Goal: Information Seeking & Learning: Check status

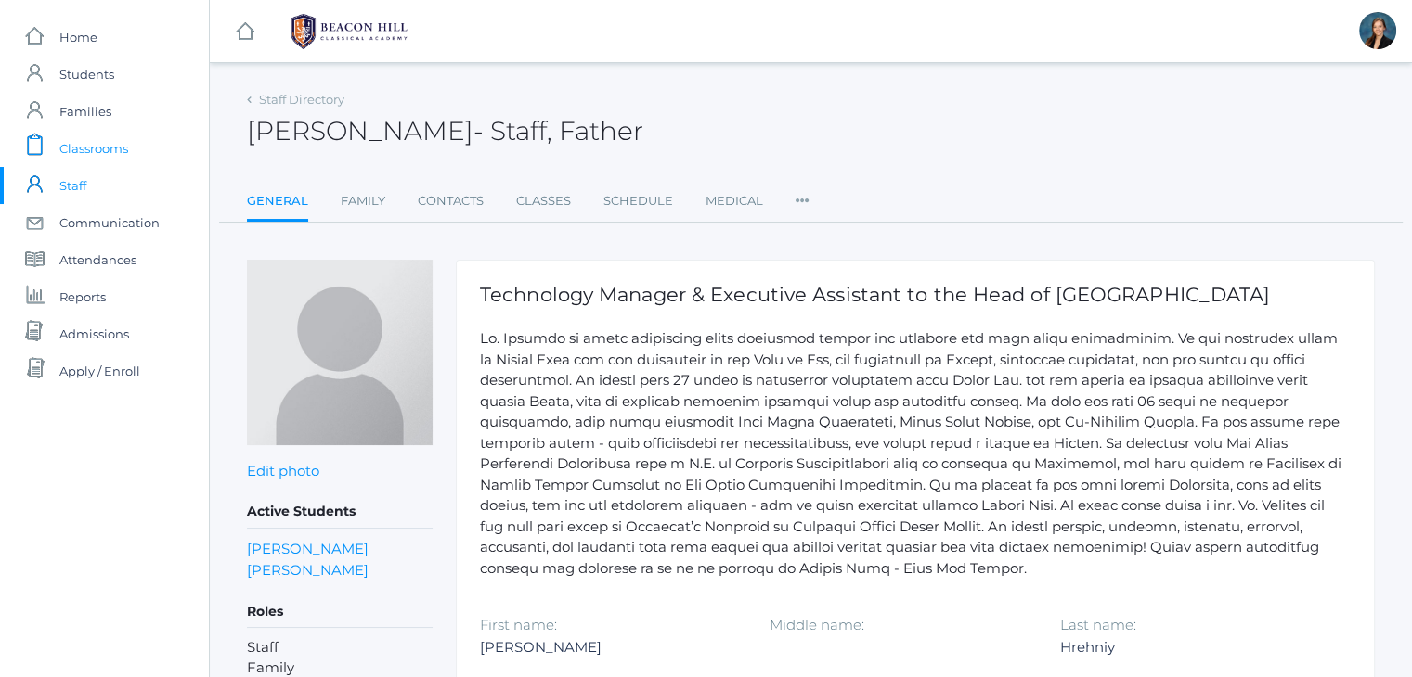
click at [94, 148] on span "Classrooms" at bounding box center [93, 148] width 69 height 37
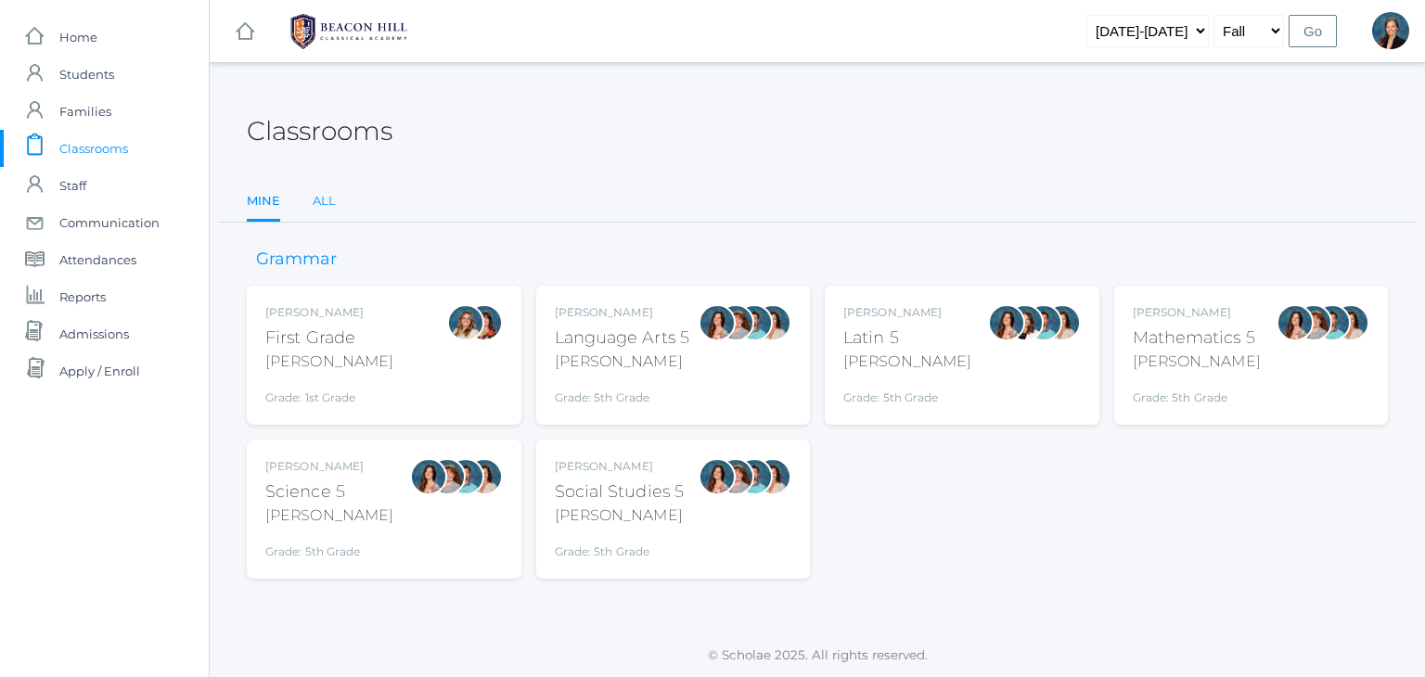
click at [334, 206] on link "All" at bounding box center [324, 201] width 23 height 37
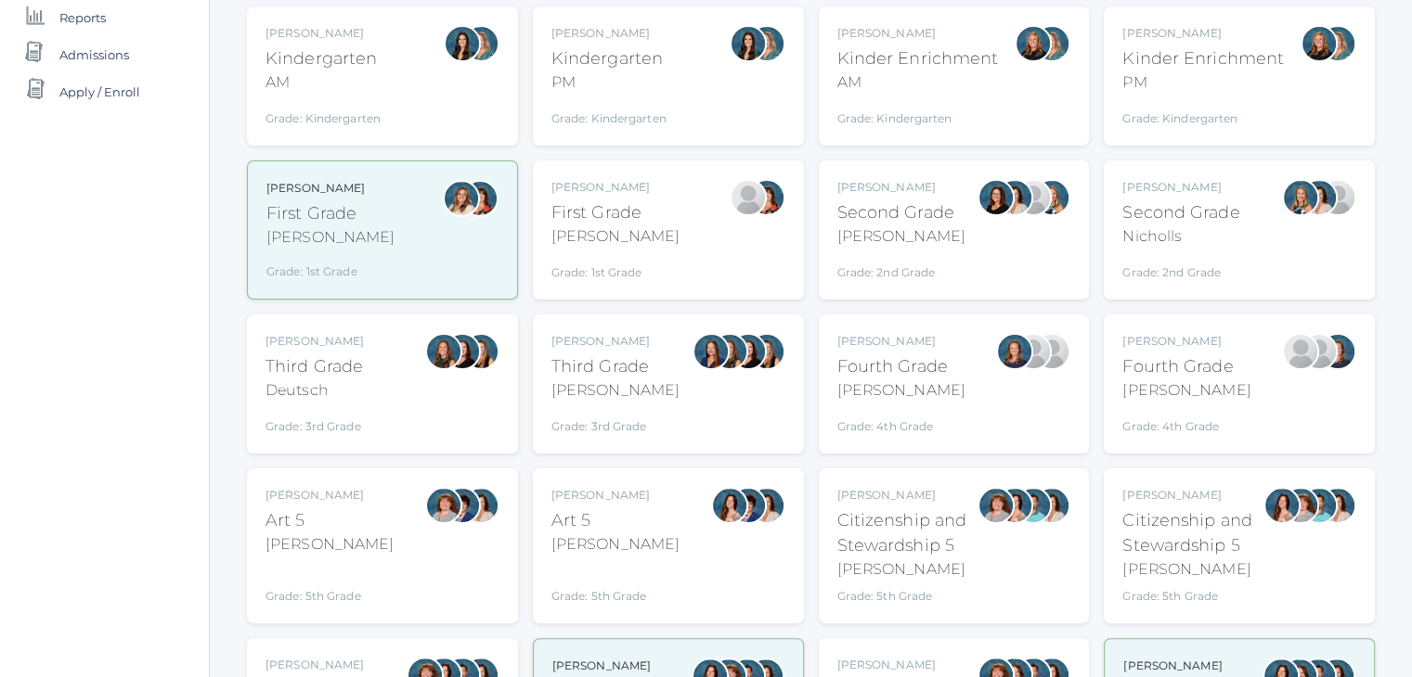
scroll to position [350, 0]
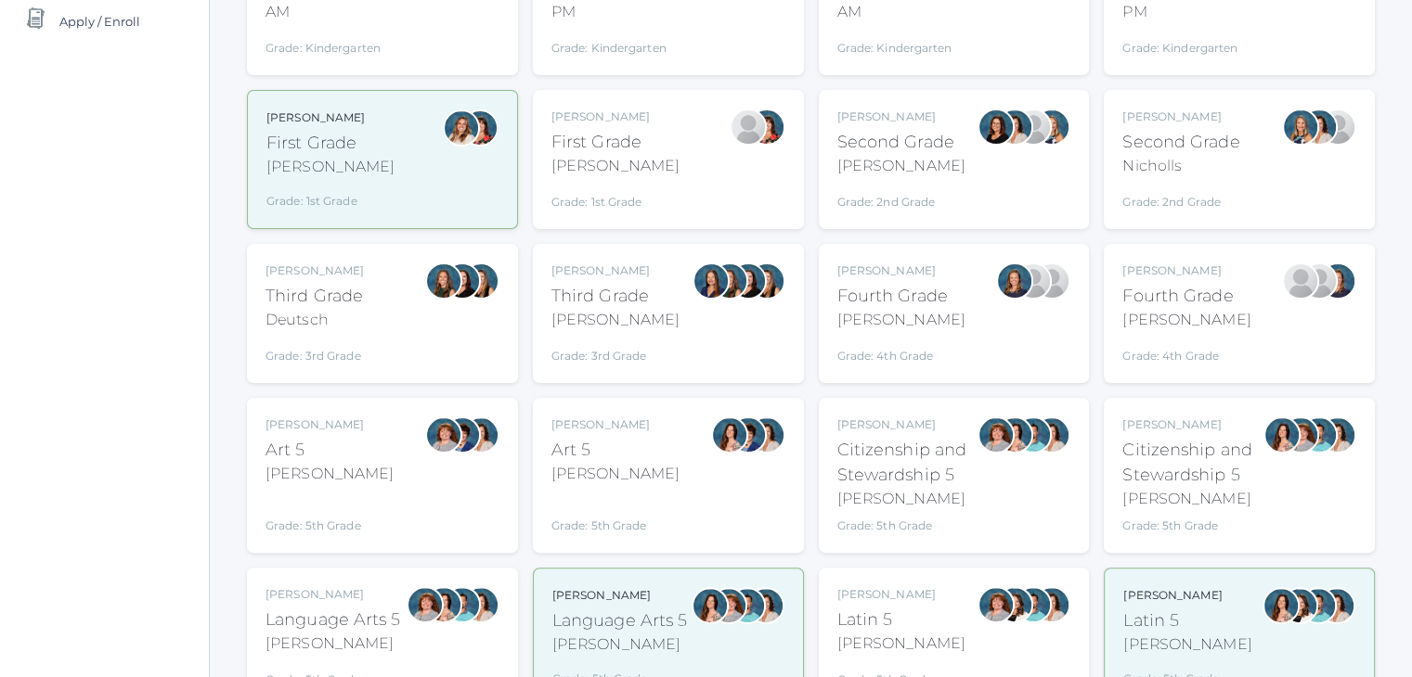
click at [1195, 319] on div "Chaffin" at bounding box center [1186, 320] width 128 height 22
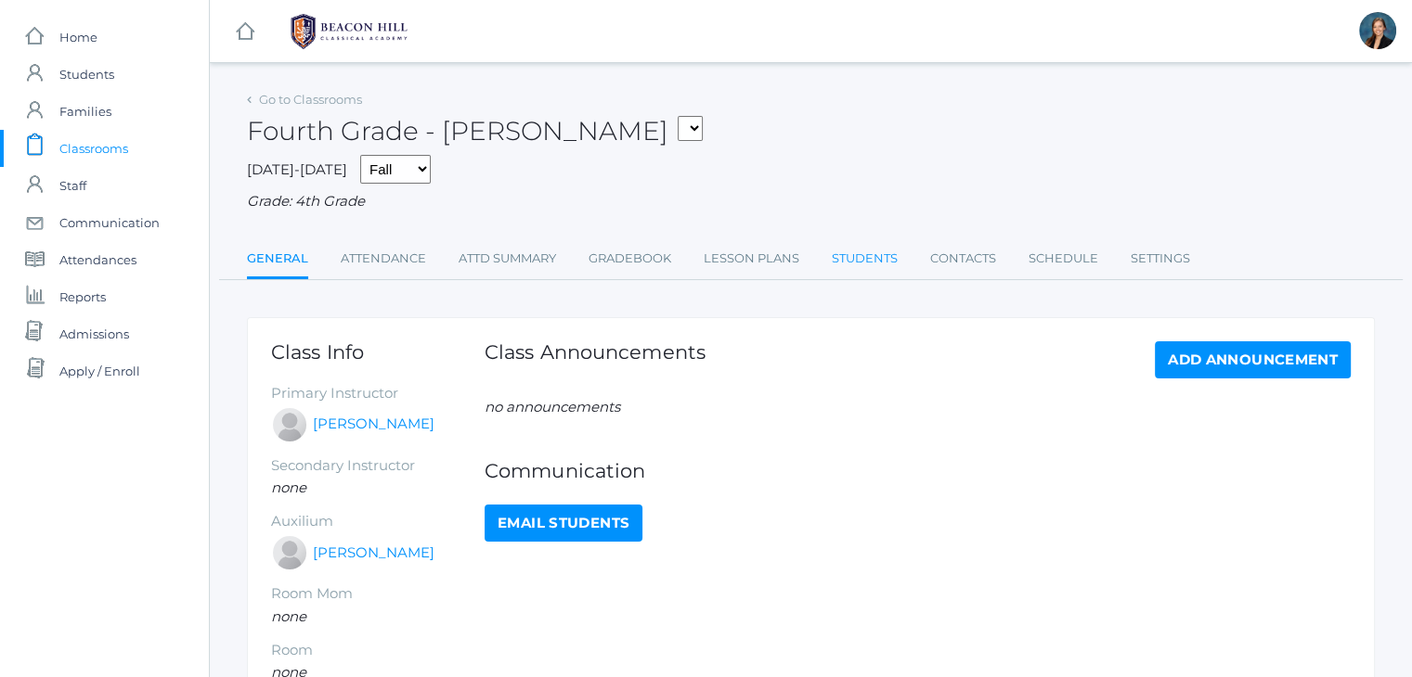
click at [846, 262] on link "Students" at bounding box center [865, 258] width 66 height 37
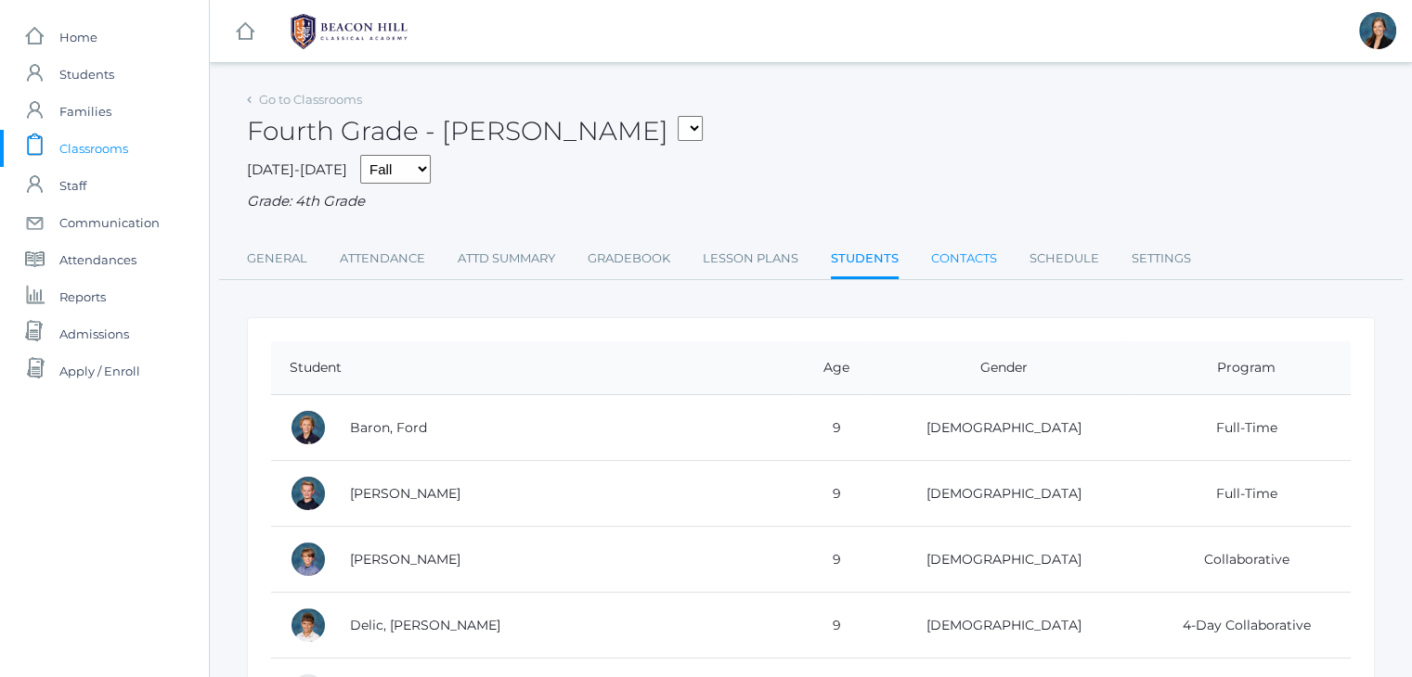
click at [972, 261] on link "Contacts" at bounding box center [964, 258] width 66 height 37
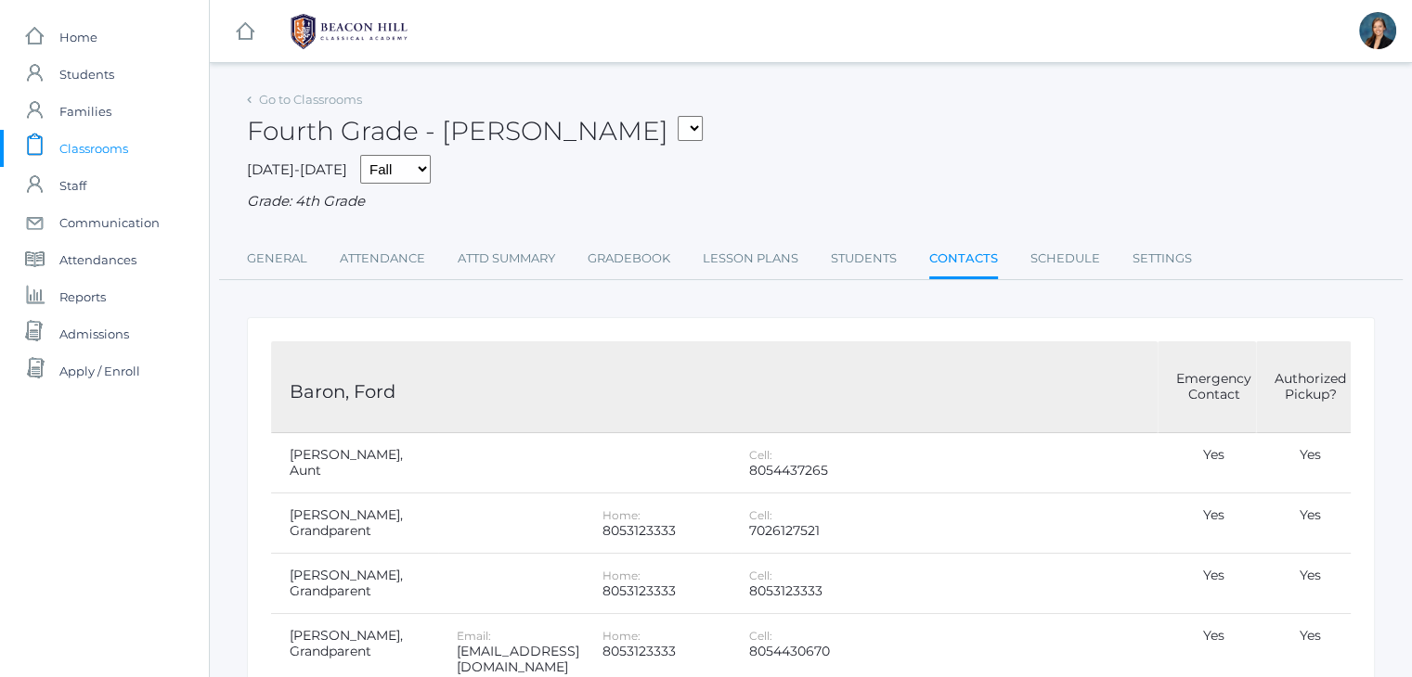
click at [677, 123] on select "01LA - First Grade Barber 05LATIN - Latin 5 Salazar 05MATH - Mathematics 5 Sala…" at bounding box center [689, 128] width 25 height 25
click at [71, 146] on span "Classrooms" at bounding box center [93, 148] width 69 height 37
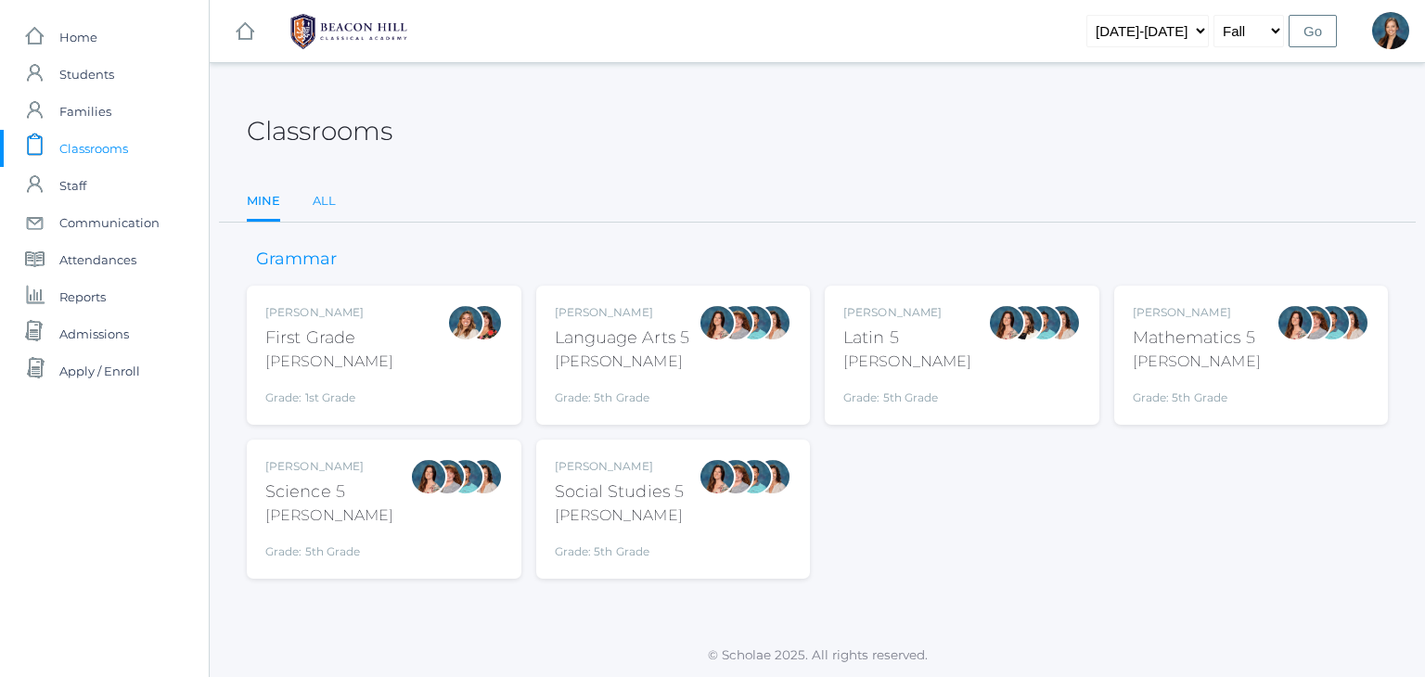
click at [332, 206] on link "All" at bounding box center [324, 201] width 23 height 37
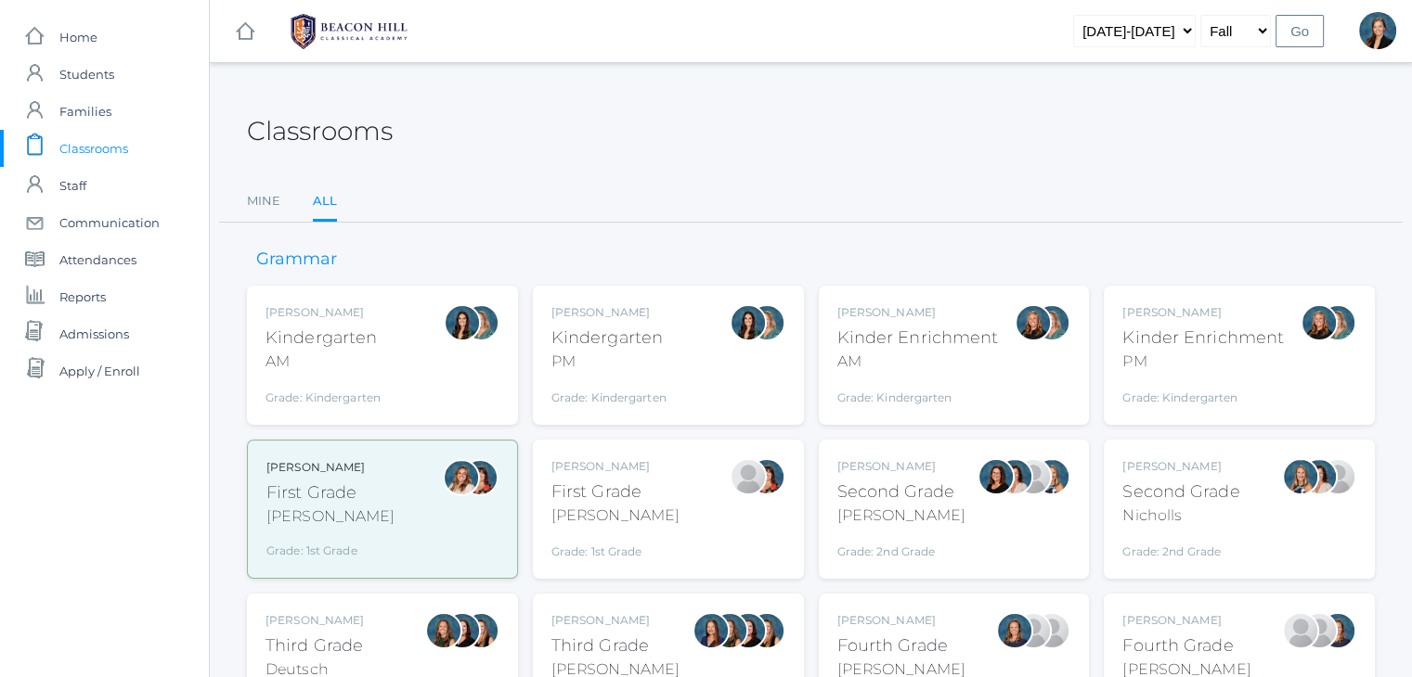
click at [905, 634] on div "Fourth Grade" at bounding box center [901, 646] width 128 height 25
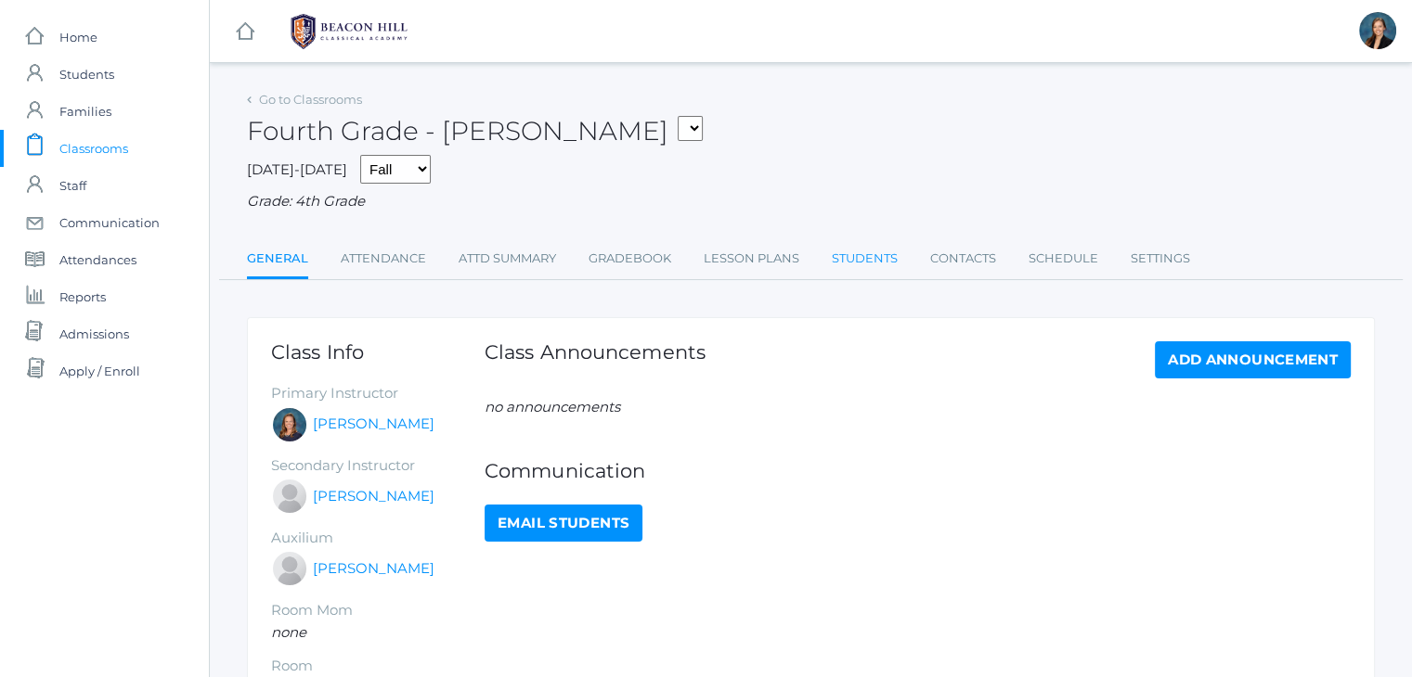
click at [869, 252] on link "Students" at bounding box center [865, 258] width 66 height 37
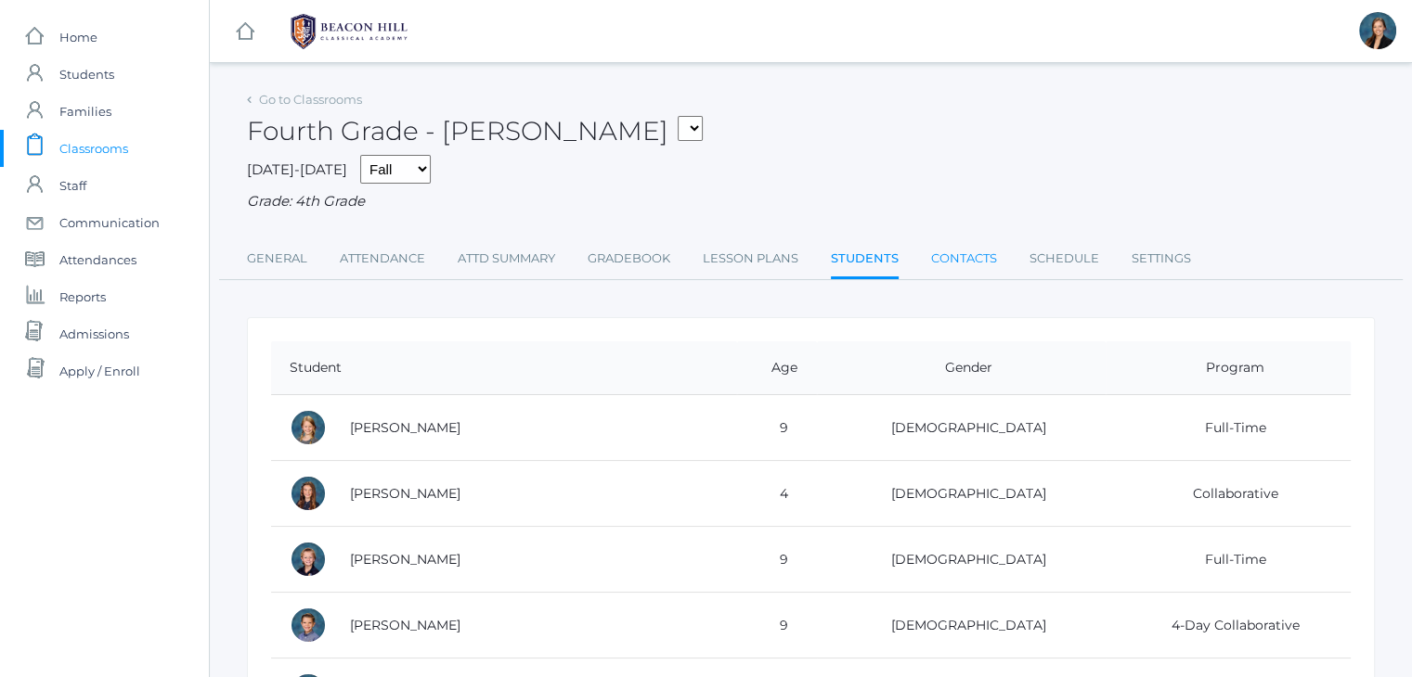
click at [967, 251] on link "Contacts" at bounding box center [964, 258] width 66 height 37
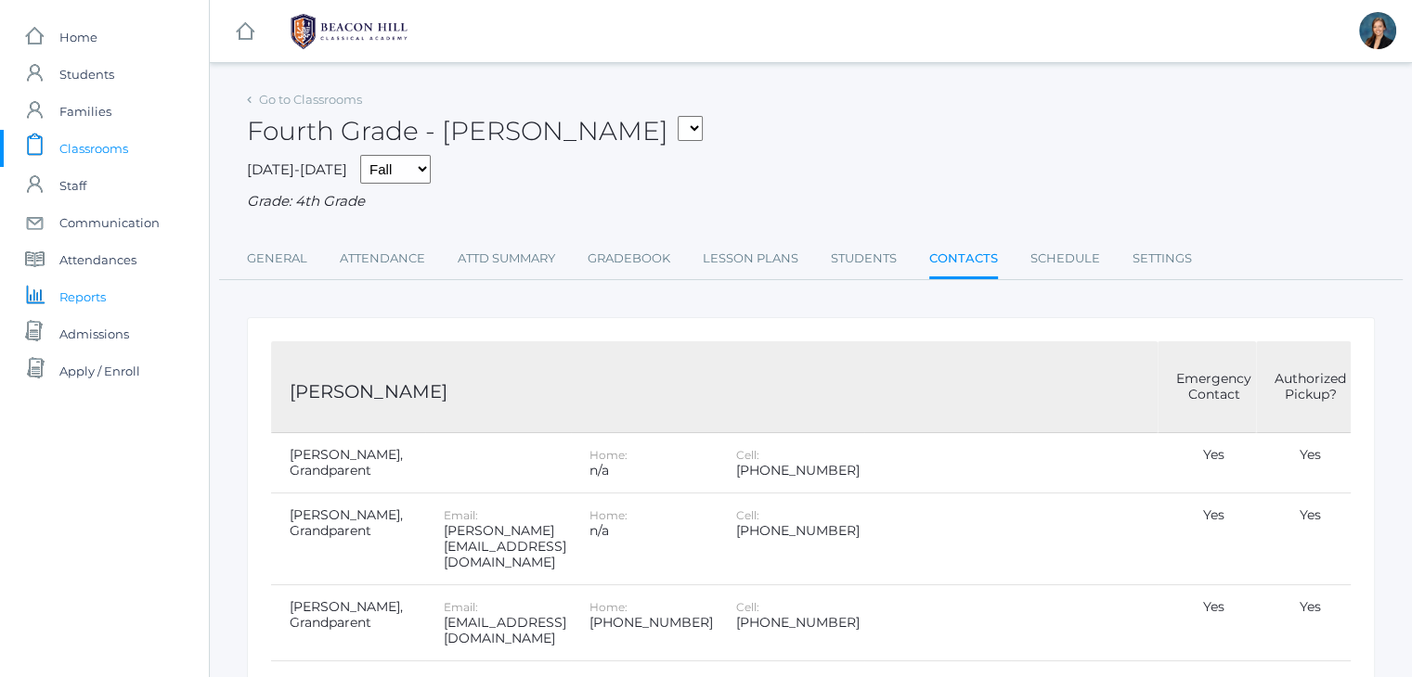
click at [93, 290] on span "Reports" at bounding box center [82, 296] width 46 height 37
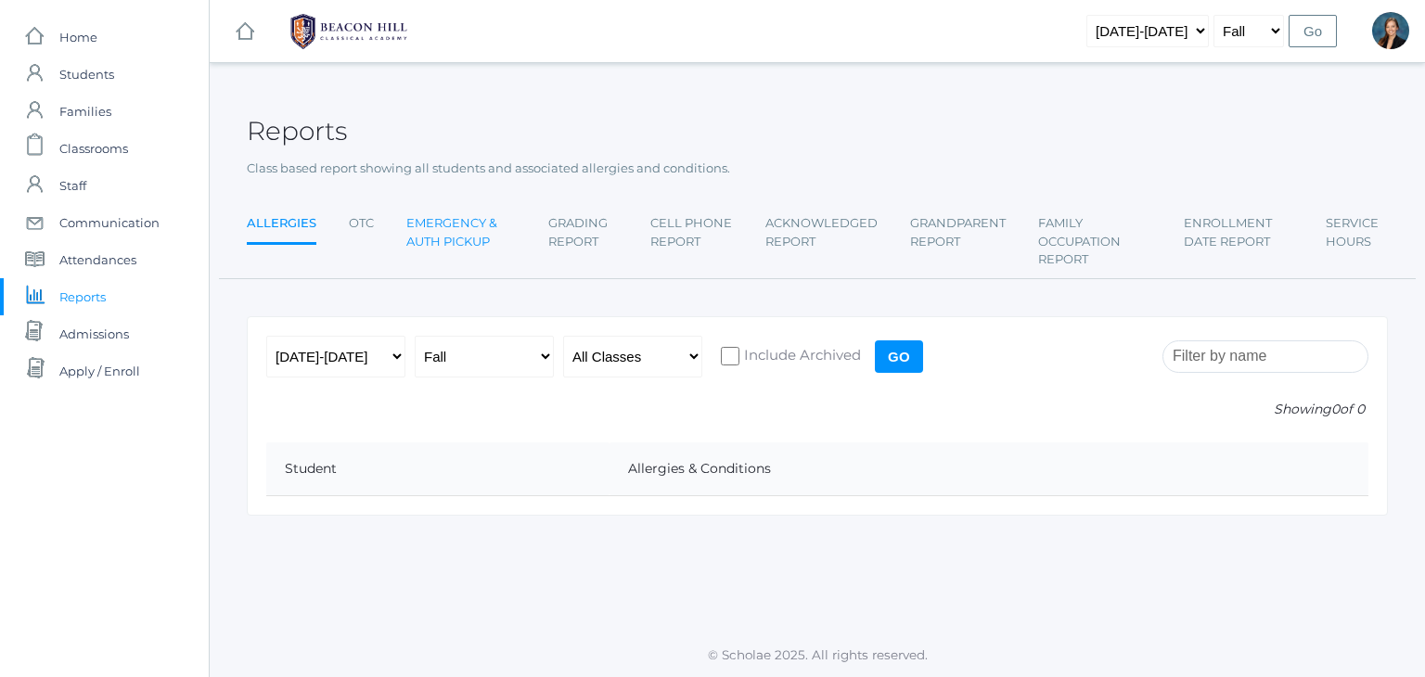
click at [464, 226] on link "Emergency & Auth Pickup" at bounding box center [461, 232] width 110 height 55
click at [625, 354] on select "All Classes Grammar - *KIND - Kindergarten AM - *KIND - Kindergarten PM - *KNDC…" at bounding box center [632, 357] width 139 height 42
select select "2077"
click at [563, 336] on select "All Classes Grammar - *KIND - Kindergarten AM - *KIND - Kindergarten PM - *KNDC…" at bounding box center [632, 357] width 139 height 42
click at [905, 357] on input "Go" at bounding box center [899, 357] width 48 height 32
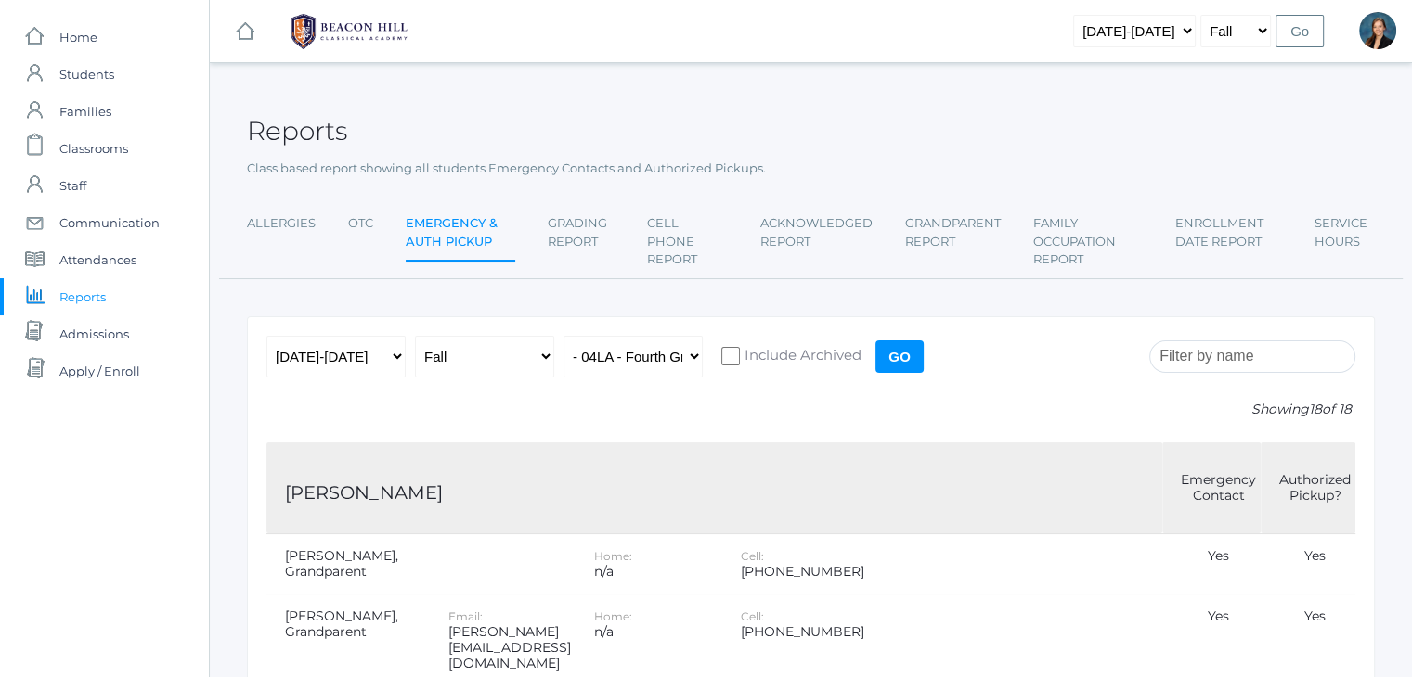
click at [894, 361] on input "Go" at bounding box center [899, 357] width 48 height 32
click at [682, 228] on link "Cell Phone Report" at bounding box center [687, 241] width 81 height 73
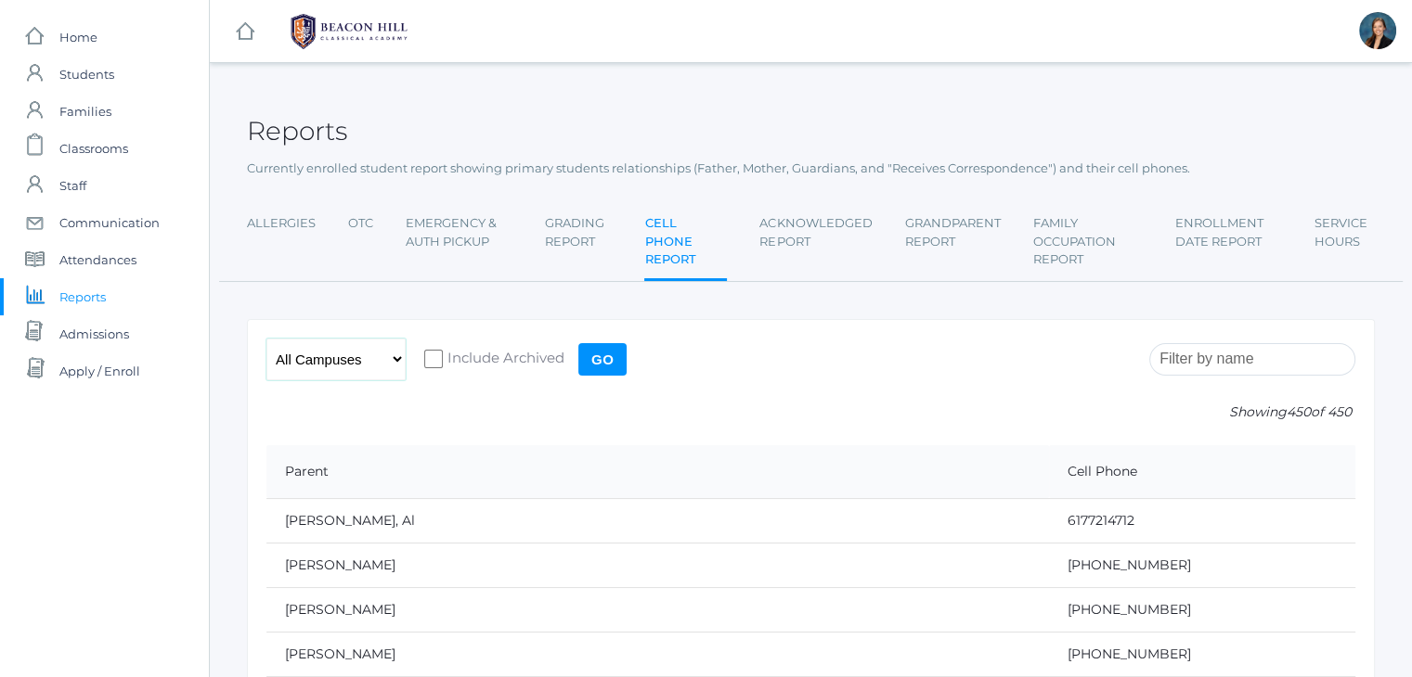
click at [350, 348] on select "All Campuses [GEOGRAPHIC_DATA]" at bounding box center [335, 360] width 139 height 42
click at [350, 348] on select "All Campuses Upper Campus Lower Campus" at bounding box center [335, 360] width 139 height 42
click at [484, 232] on link "Emergency & Auth Pickup" at bounding box center [459, 232] width 107 height 55
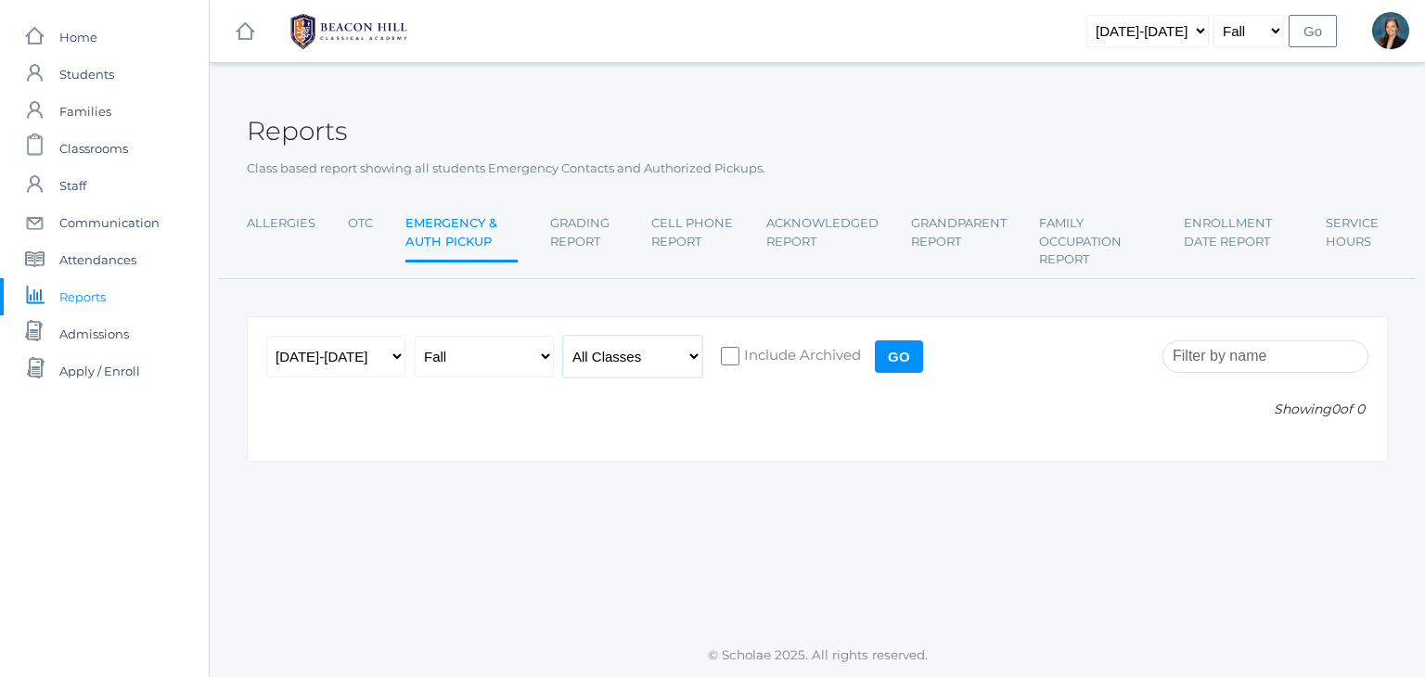
click at [607, 349] on select "All Classes Grammar - *KIND - Kindergarten AM - *KIND - Kindergarten PM - *KNDC…" at bounding box center [632, 357] width 139 height 42
select select "2077"
click at [563, 336] on select "All Classes Grammar - *KIND - Kindergarten AM - *KIND - Kindergarten PM - *KNDC…" at bounding box center [632, 357] width 139 height 42
click at [903, 357] on input "Go" at bounding box center [899, 357] width 48 height 32
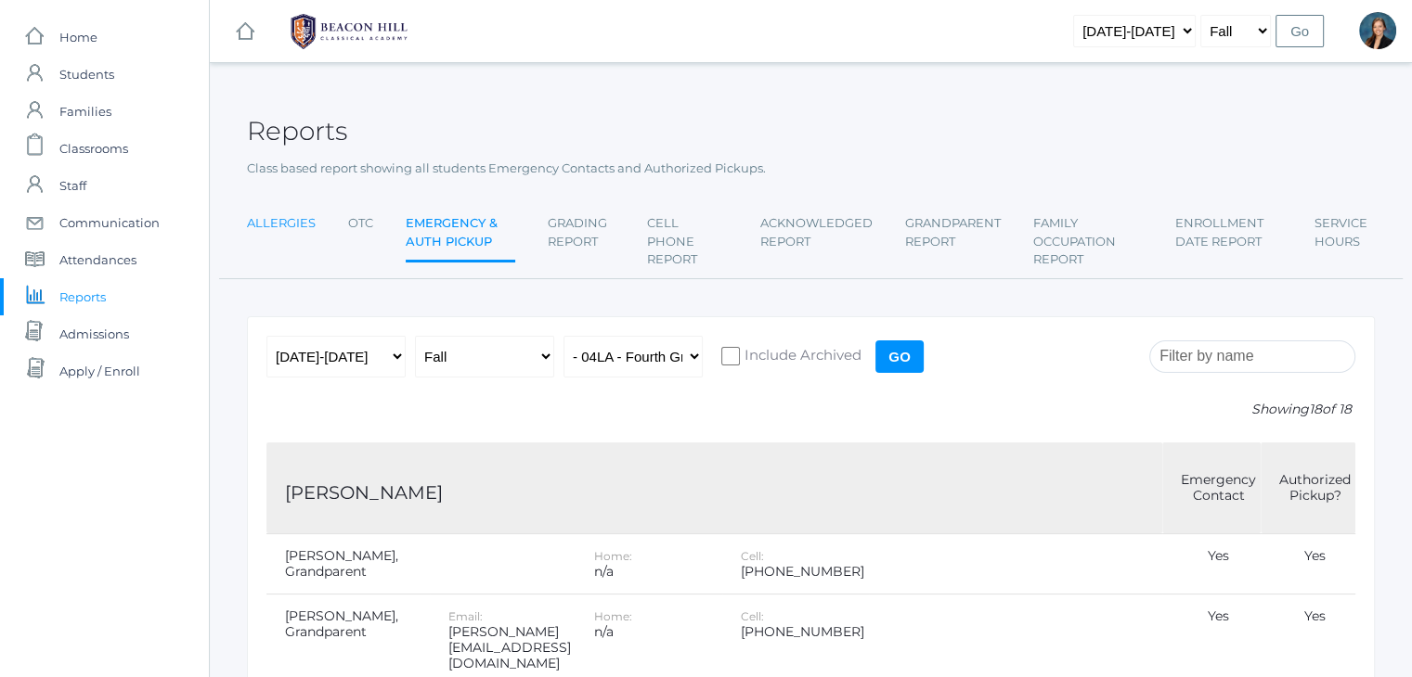
click at [277, 226] on link "Allergies" at bounding box center [281, 223] width 69 height 37
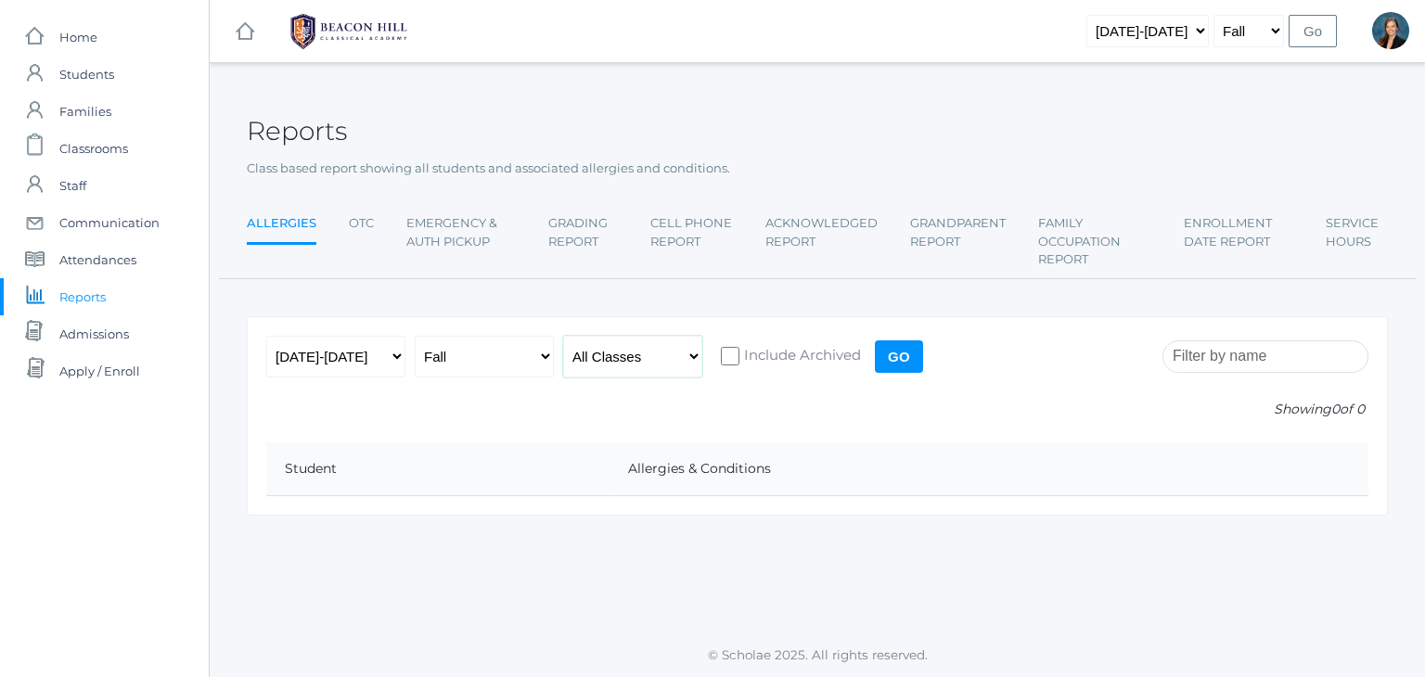
click at [610, 348] on select "All Classes Grammar - *KIND - Kindergarten AM - *KIND - Kindergarten PM - *KNDC…" at bounding box center [632, 357] width 139 height 42
select select "2077"
click at [563, 336] on select "All Classes Grammar - *KIND - Kindergarten AM - *KIND - Kindergarten PM - *KNDC…" at bounding box center [632, 357] width 139 height 42
click at [905, 352] on input "Go" at bounding box center [899, 357] width 48 height 32
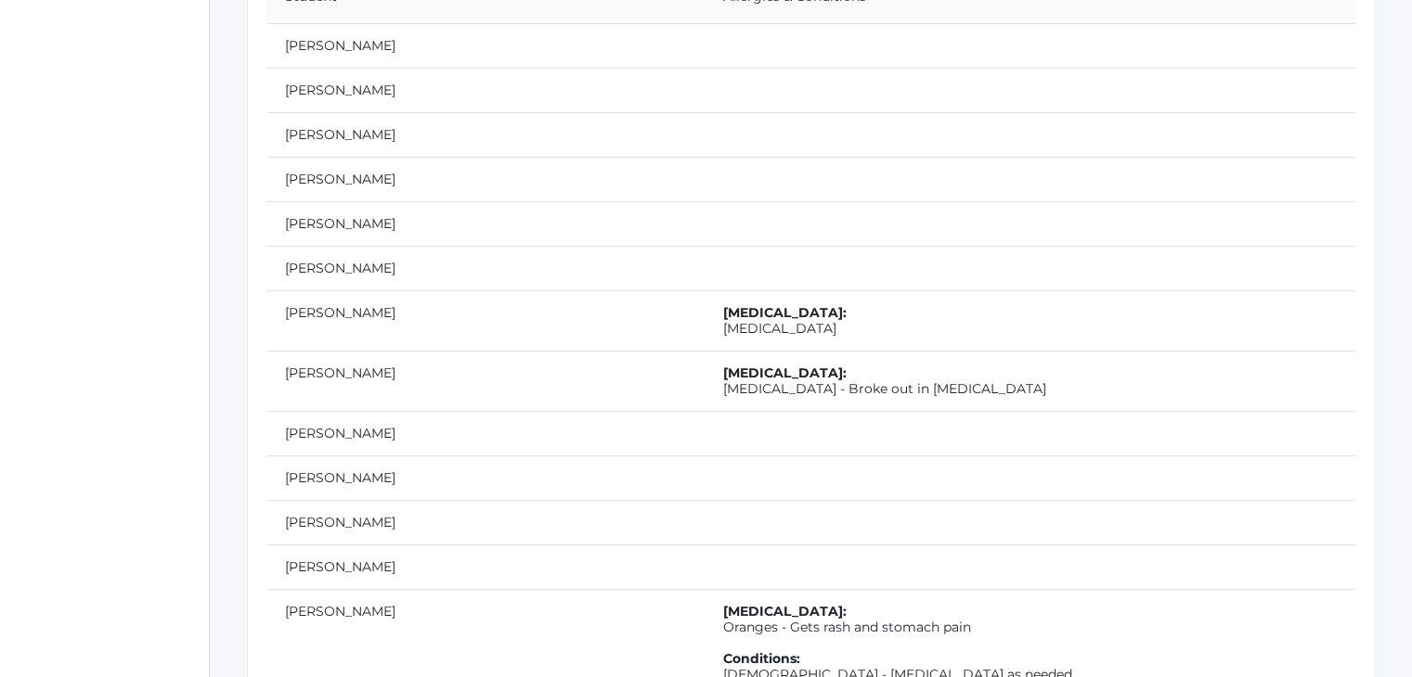
scroll to position [15, 0]
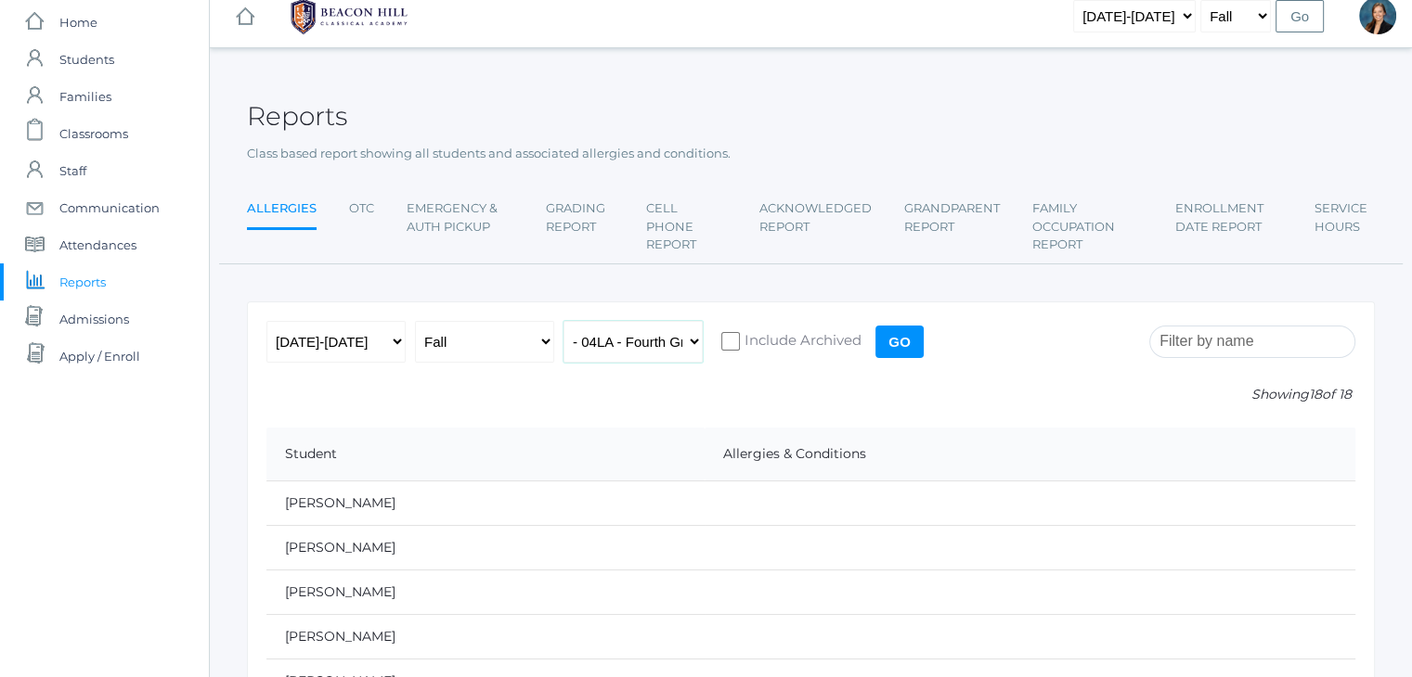
click at [638, 350] on select "All Classes Grammar - *KIND - Kindergarten AM - *KIND - Kindergarten PM - *KNDC…" at bounding box center [632, 342] width 139 height 42
select select "1972"
click at [563, 321] on select "All Classes Grammar - *KIND - Kindergarten AM - *KIND - Kindergarten PM - *KNDC…" at bounding box center [632, 342] width 139 height 42
click at [901, 339] on input "Go" at bounding box center [899, 342] width 48 height 32
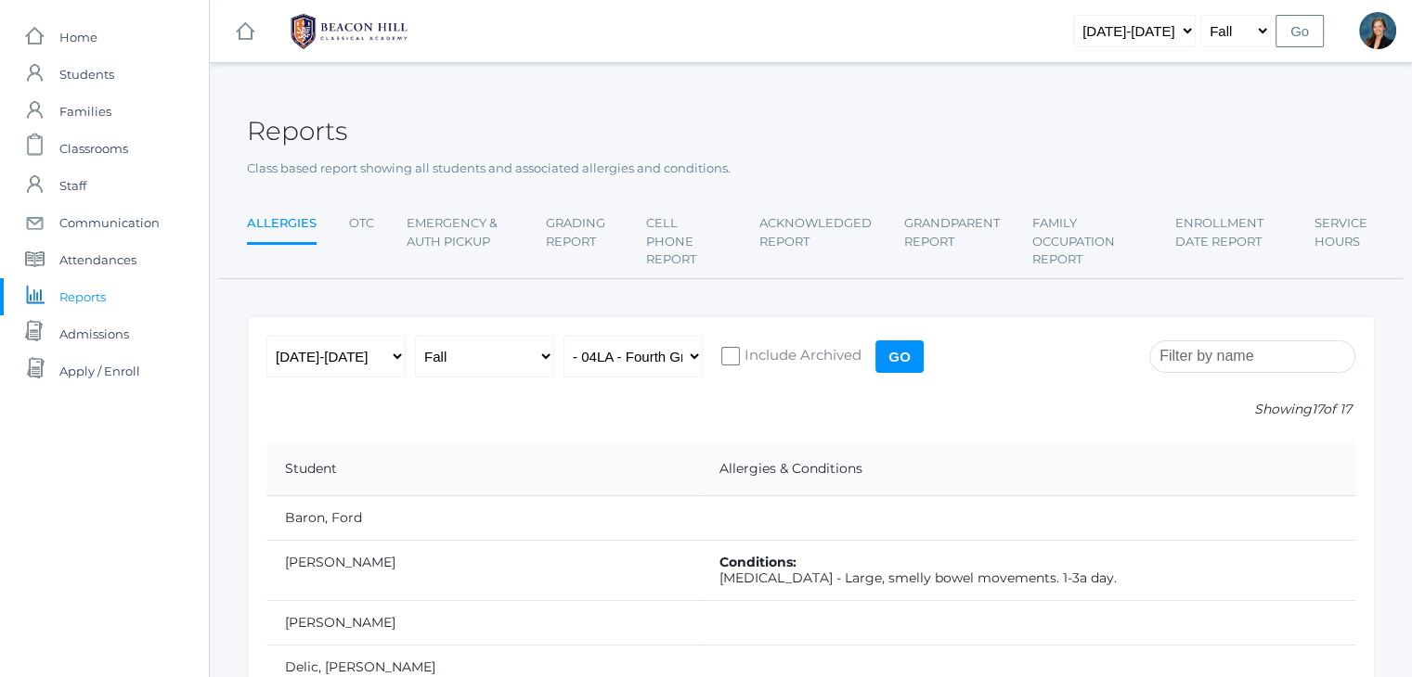
click at [1060, 591] on td "Conditions: [MEDICAL_DATA] - Large, smelly bowel movements. 1-3a day." at bounding box center [1028, 570] width 654 height 60
click at [679, 227] on link "Cell Phone Report" at bounding box center [686, 241] width 81 height 73
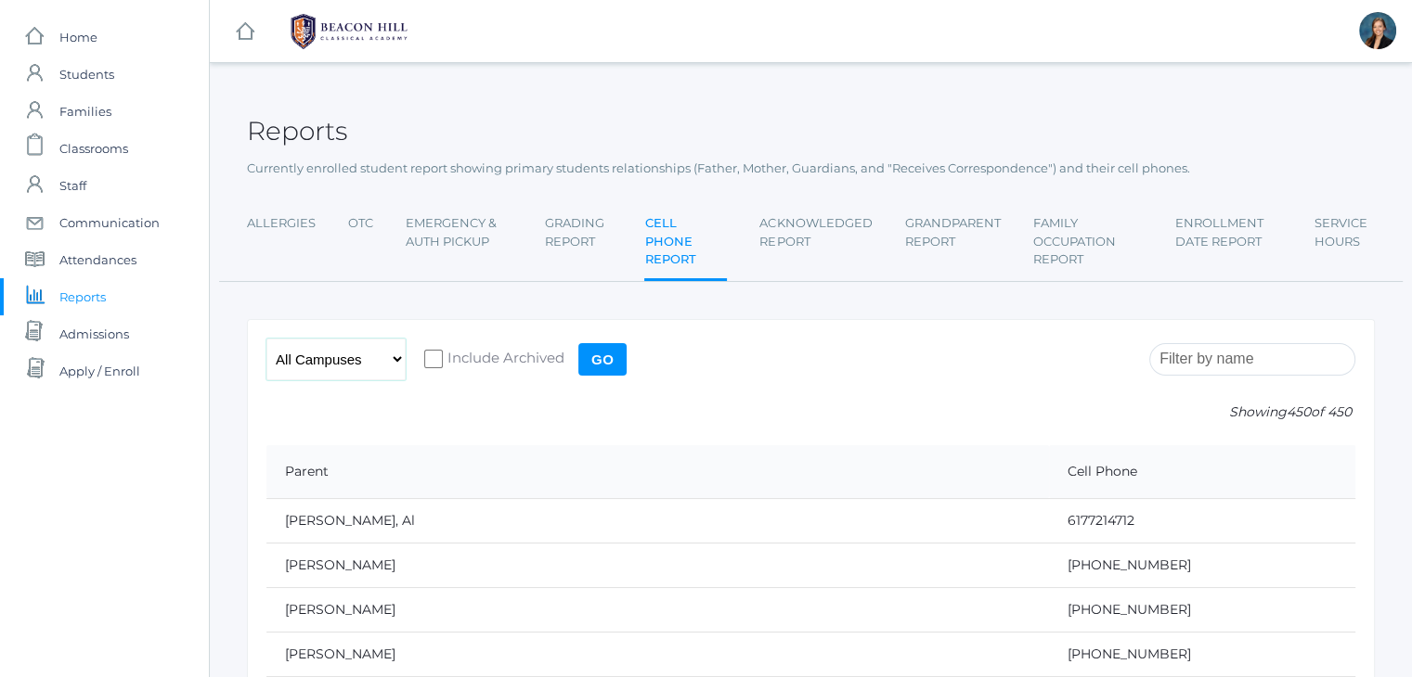
click at [368, 372] on select "All Campuses Upper Campus Lower Campus" at bounding box center [335, 360] width 139 height 42
click at [597, 359] on input "Go" at bounding box center [602, 359] width 48 height 32
click at [290, 217] on link "Allergies" at bounding box center [281, 223] width 69 height 37
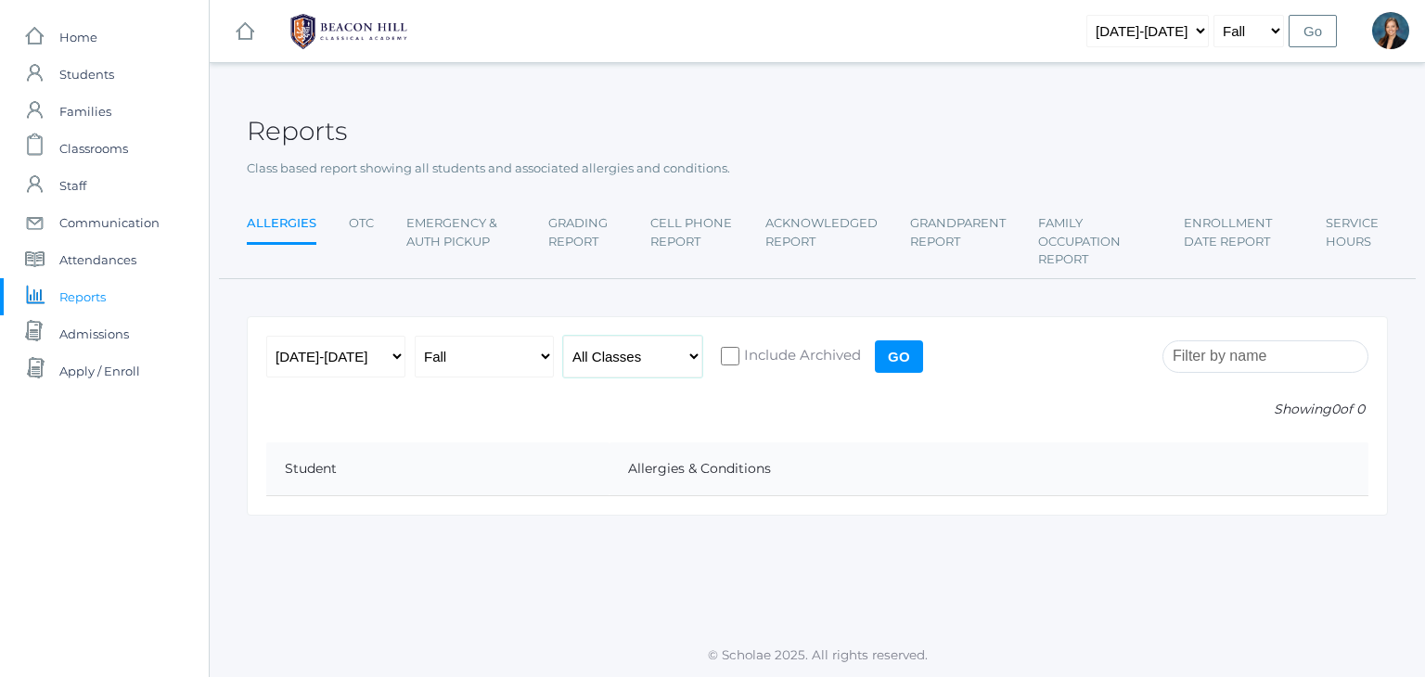
click at [660, 361] on select "All Classes Grammar - *KIND - Kindergarten AM - *KIND - Kindergarten PM - *KNDC…" at bounding box center [632, 357] width 139 height 42
select select "1972"
click at [563, 336] on select "All Classes Grammar - *KIND - Kindergarten AM - *KIND - Kindergarten PM - *KNDC…" at bounding box center [632, 357] width 139 height 42
click at [902, 351] on input "Go" at bounding box center [899, 357] width 48 height 32
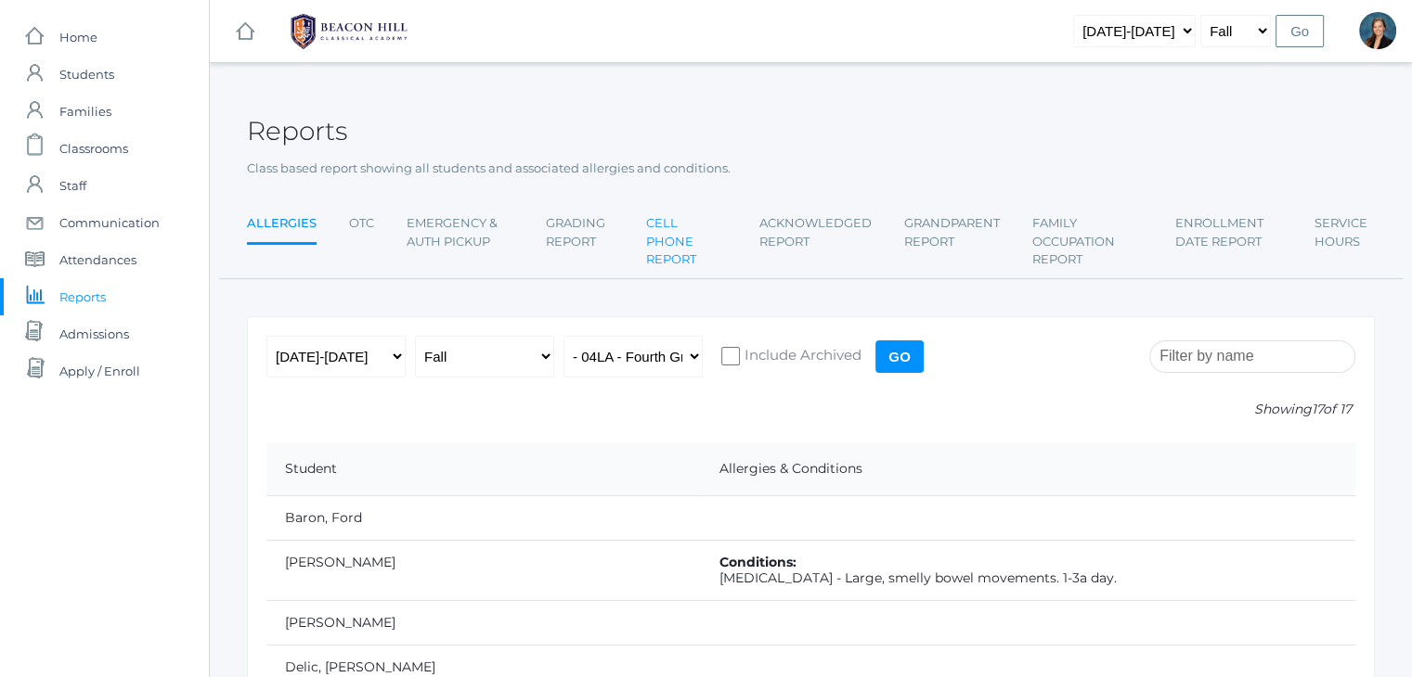
click at [672, 231] on link "Cell Phone Report" at bounding box center [686, 241] width 81 height 73
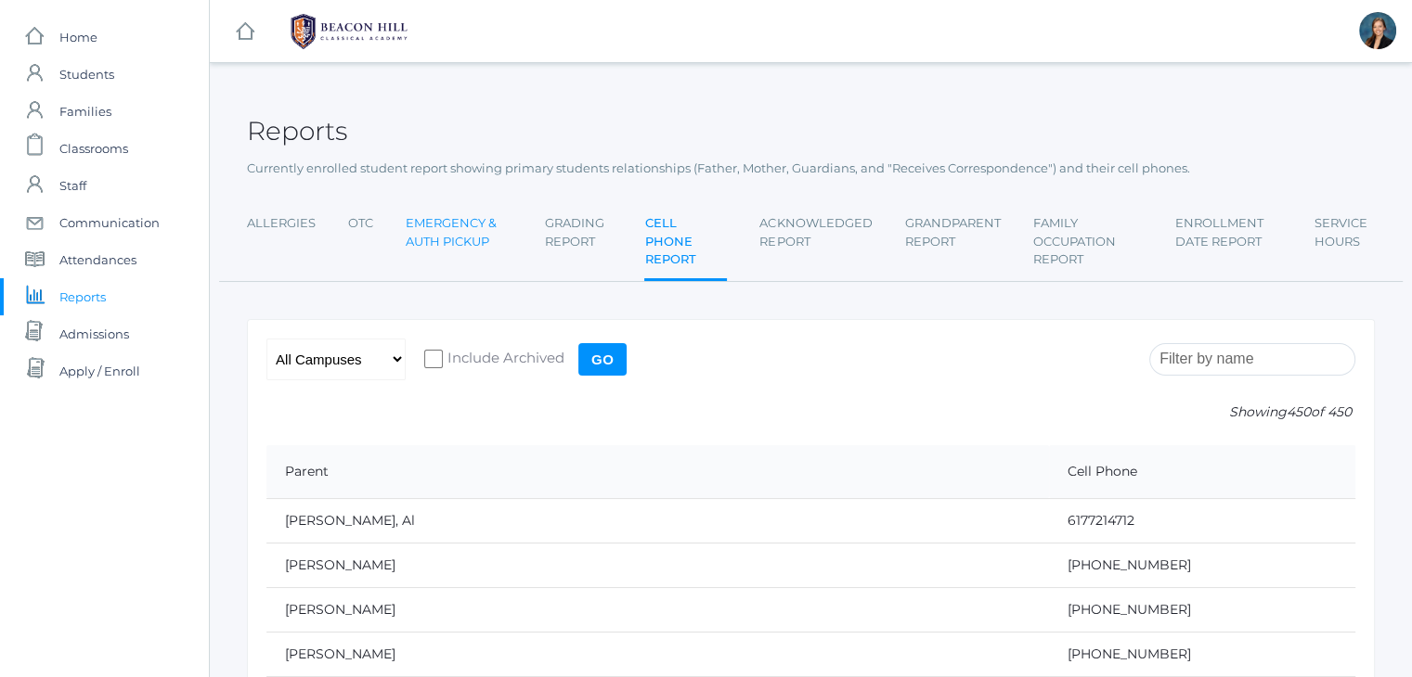
click at [455, 226] on link "Emergency & Auth Pickup" at bounding box center [459, 232] width 107 height 55
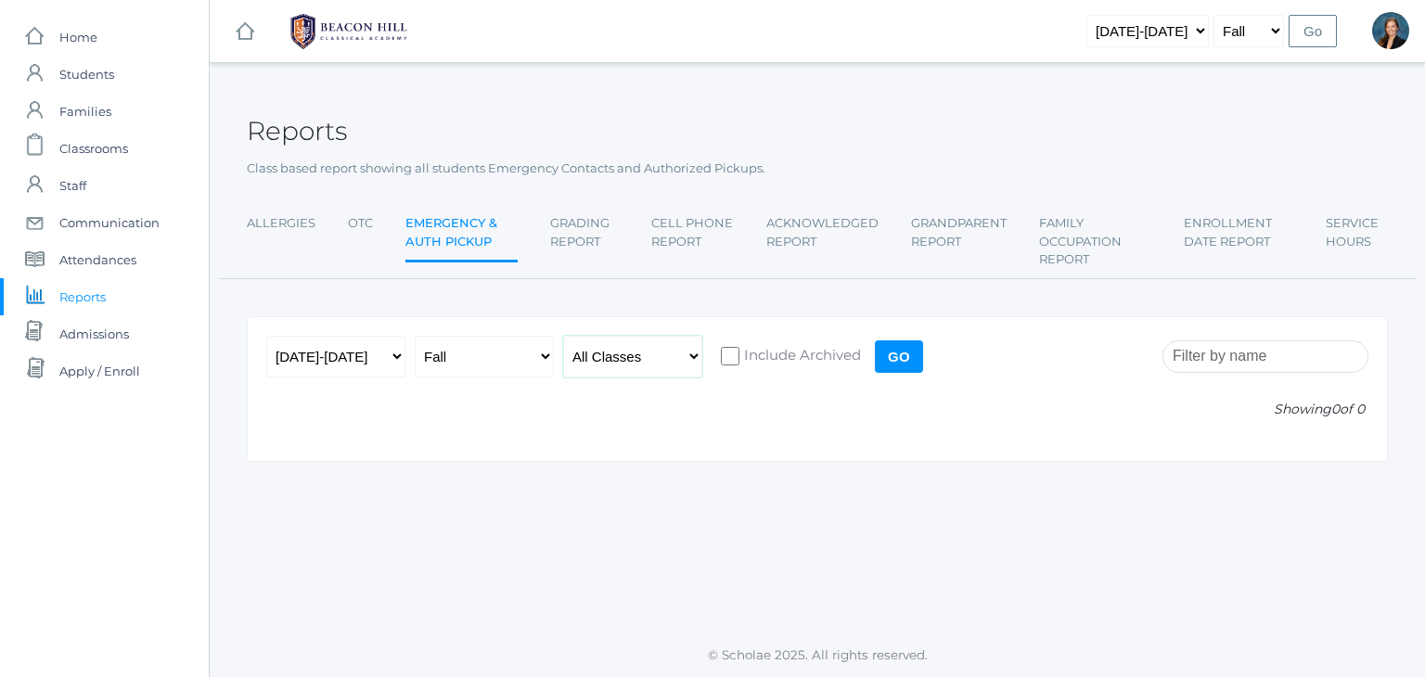
click at [663, 365] on select "All Classes Grammar - *KIND - Kindergarten AM - *KIND - Kindergarten PM - *KNDC…" at bounding box center [632, 357] width 139 height 42
select select "2077"
click at [563, 336] on select "All Classes Grammar - *KIND - Kindergarten AM - *KIND - Kindergarten PM - *KNDC…" at bounding box center [632, 357] width 139 height 42
click at [905, 349] on input "Go" at bounding box center [899, 357] width 48 height 32
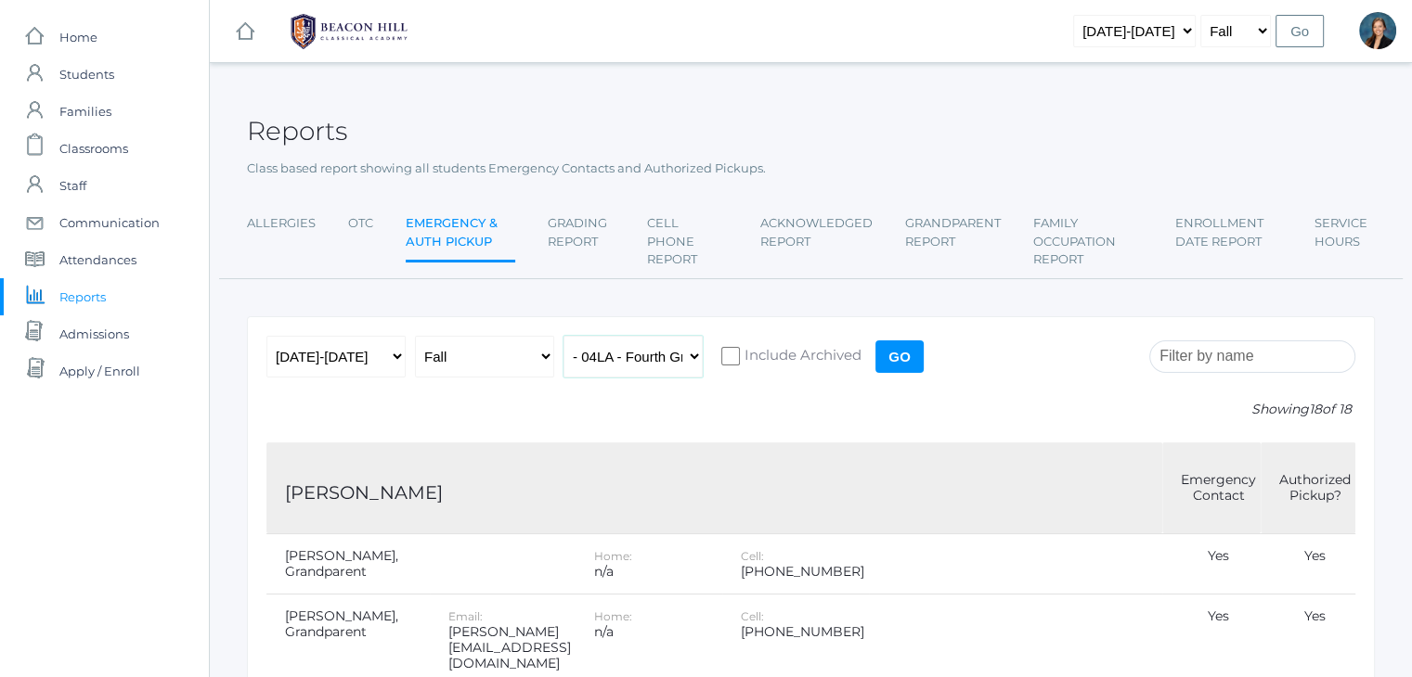
click at [612, 365] on select "All Classes Grammar - *KIND - Kindergarten AM - *KIND - Kindergarten PM - *KNDC…" at bounding box center [632, 357] width 139 height 42
click at [563, 336] on select "All Classes Grammar - *KIND - Kindergarten AM - *KIND - Kindergarten PM - *KNDC…" at bounding box center [632, 357] width 139 height 42
click at [686, 351] on select "All Classes Grammar - *KIND - Kindergarten AM - *KIND - Kindergarten PM - *KNDC…" at bounding box center [632, 357] width 139 height 42
select select "1972"
click at [563, 336] on select "All Classes Grammar - *KIND - Kindergarten AM - *KIND - Kindergarten PM - *KNDC…" at bounding box center [632, 357] width 139 height 42
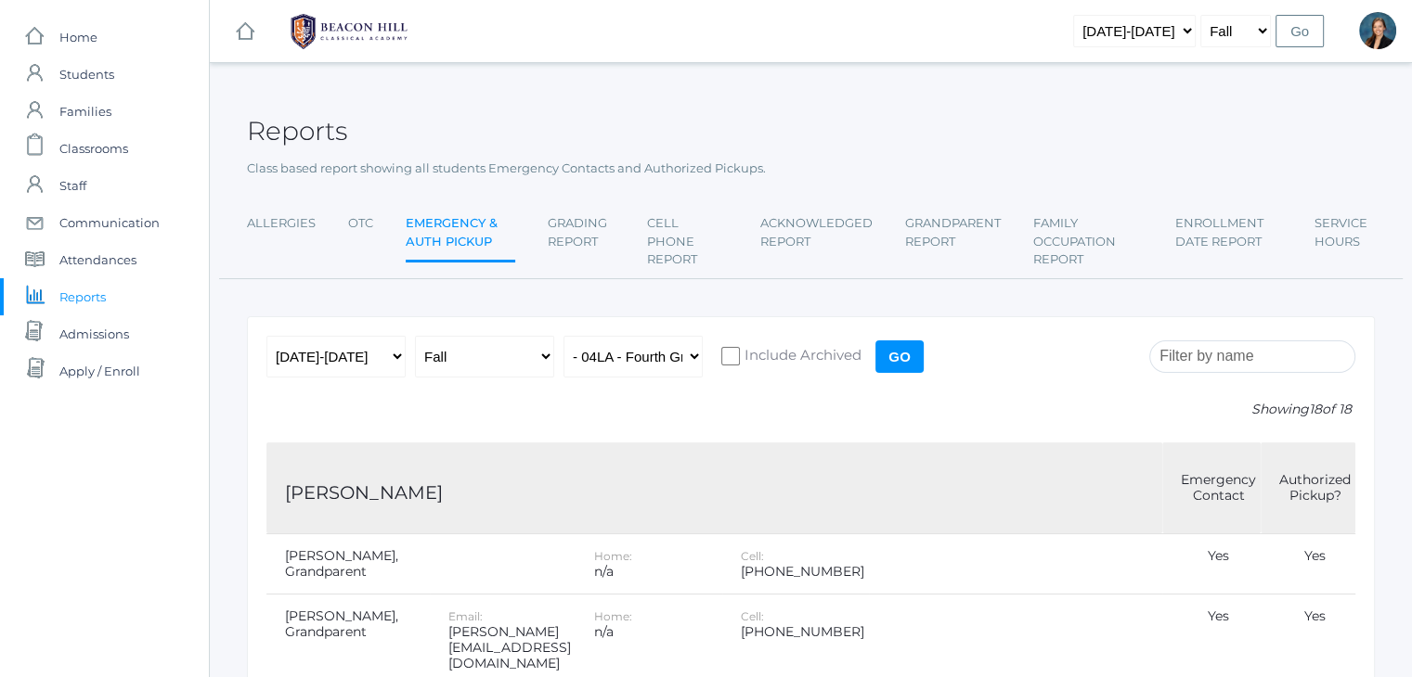
click at [892, 359] on input "Go" at bounding box center [899, 357] width 48 height 32
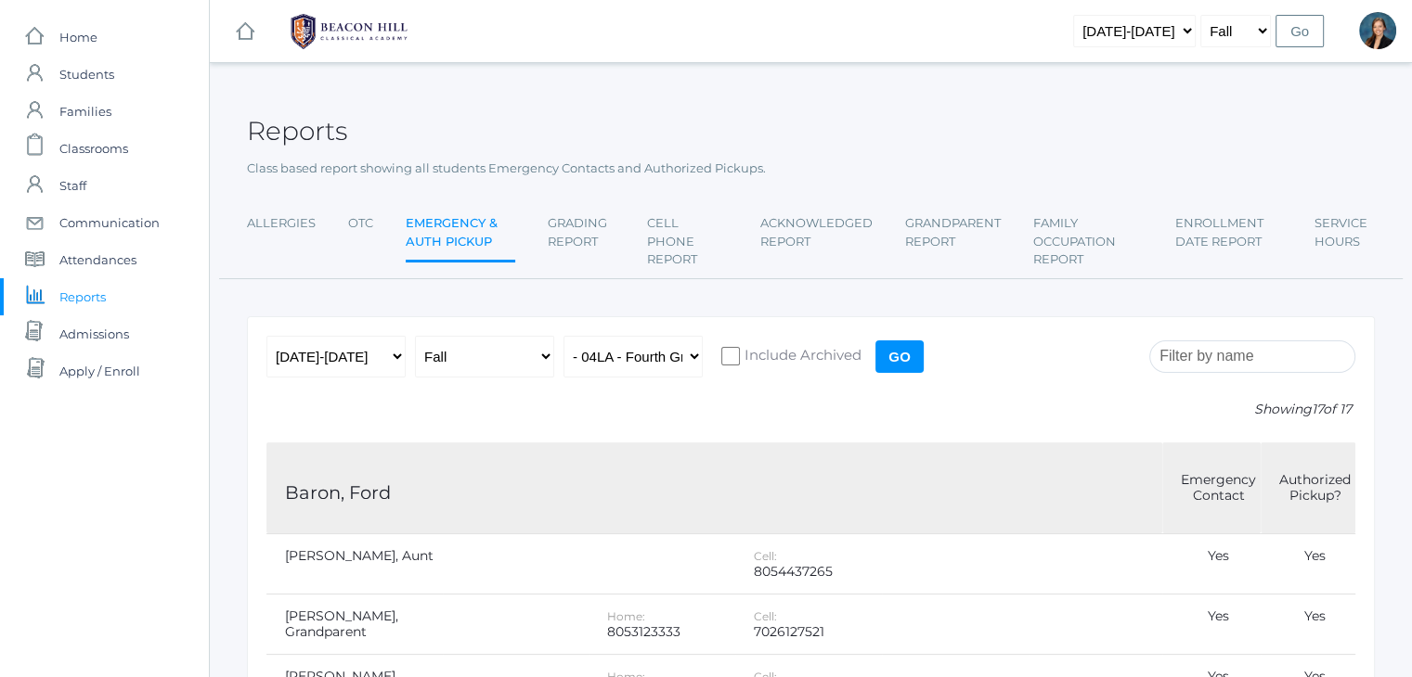
click at [1076, 595] on td at bounding box center [1095, 624] width 134 height 60
click at [301, 224] on link "Allergies" at bounding box center [281, 223] width 69 height 37
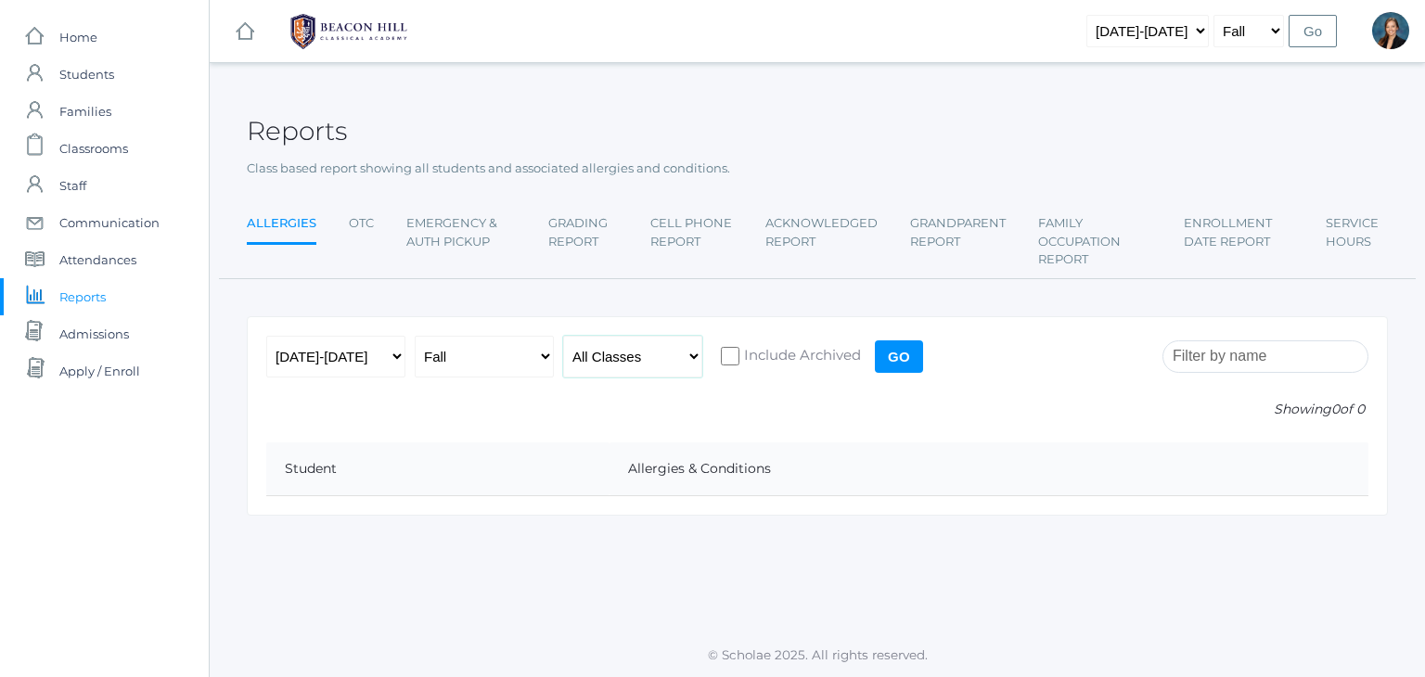
click at [595, 357] on select "All Classes Grammar - *KIND - Kindergarten AM - *KIND - Kindergarten PM - *KNDC…" at bounding box center [632, 357] width 139 height 42
select select "2077"
click at [563, 336] on select "All Classes Grammar - *KIND - Kindergarten AM - *KIND - Kindergarten PM - *KNDC…" at bounding box center [632, 357] width 139 height 42
click at [913, 358] on input "Go" at bounding box center [899, 357] width 48 height 32
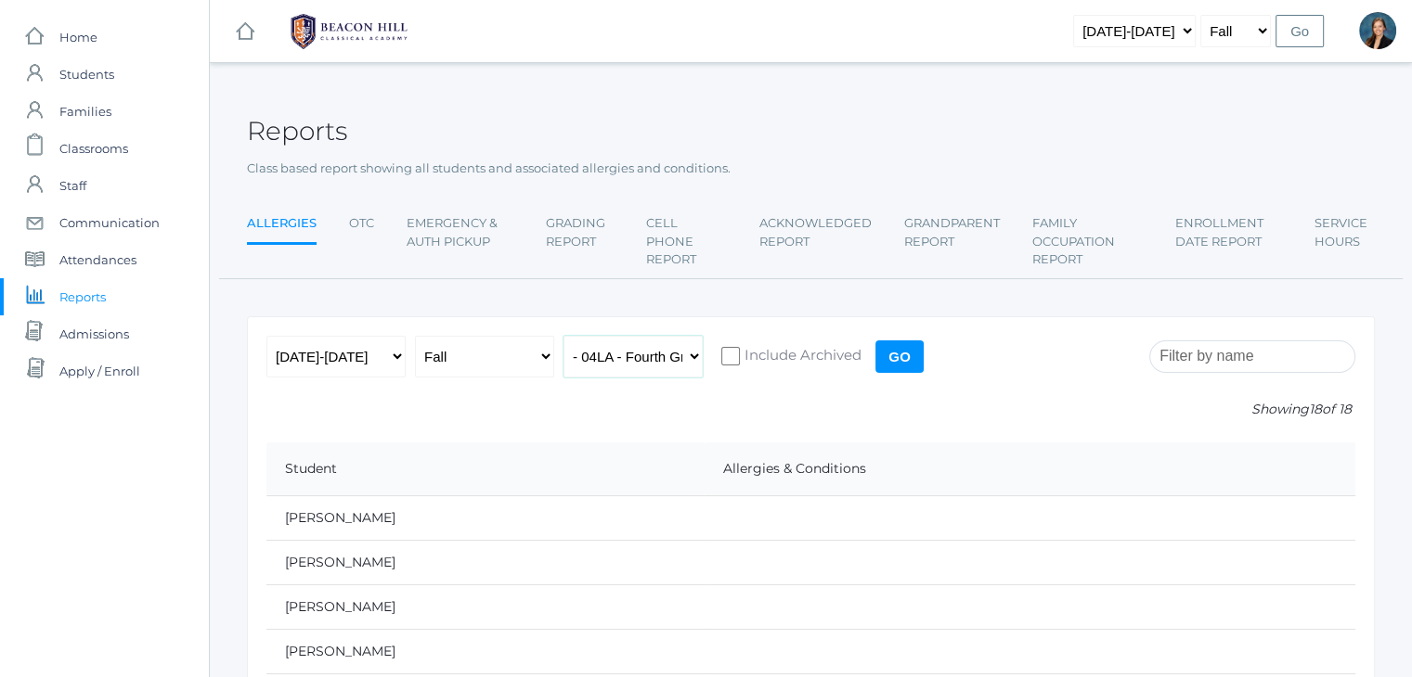
click at [587, 365] on select "All Classes Grammar - *KIND - Kindergarten AM - *KIND - Kindergarten PM - *KNDC…" at bounding box center [632, 357] width 139 height 42
select select "1972"
click at [563, 336] on select "All Classes Grammar - *KIND - Kindergarten AM - *KIND - Kindergarten PM - *KNDC…" at bounding box center [632, 357] width 139 height 42
click at [898, 361] on input "Go" at bounding box center [899, 357] width 48 height 32
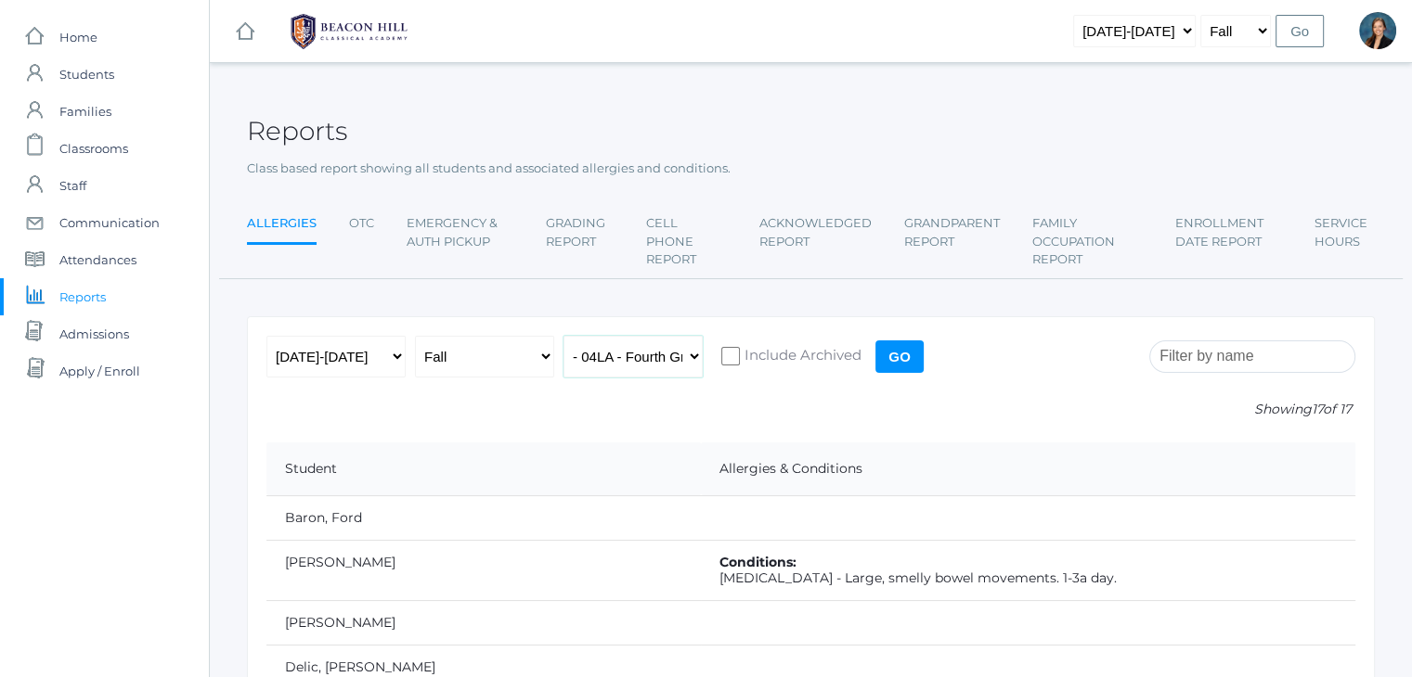
click at [668, 363] on select "All Classes Grammar - *KIND - Kindergarten AM - *KIND - Kindergarten PM - *KNDC…" at bounding box center [632, 357] width 139 height 42
select select "2077"
click at [563, 336] on select "All Classes Grammar - *KIND - Kindergarten AM - *KIND - Kindergarten PM - *KNDC…" at bounding box center [632, 357] width 139 height 42
click at [675, 346] on select "All Classes Grammar - *KIND - Kindergarten AM - *KIND - Kindergarten PM - *KNDC…" at bounding box center [632, 357] width 139 height 42
click at [563, 336] on select "All Classes Grammar - *KIND - Kindergarten AM - *KIND - Kindergarten PM - *KNDC…" at bounding box center [632, 357] width 139 height 42
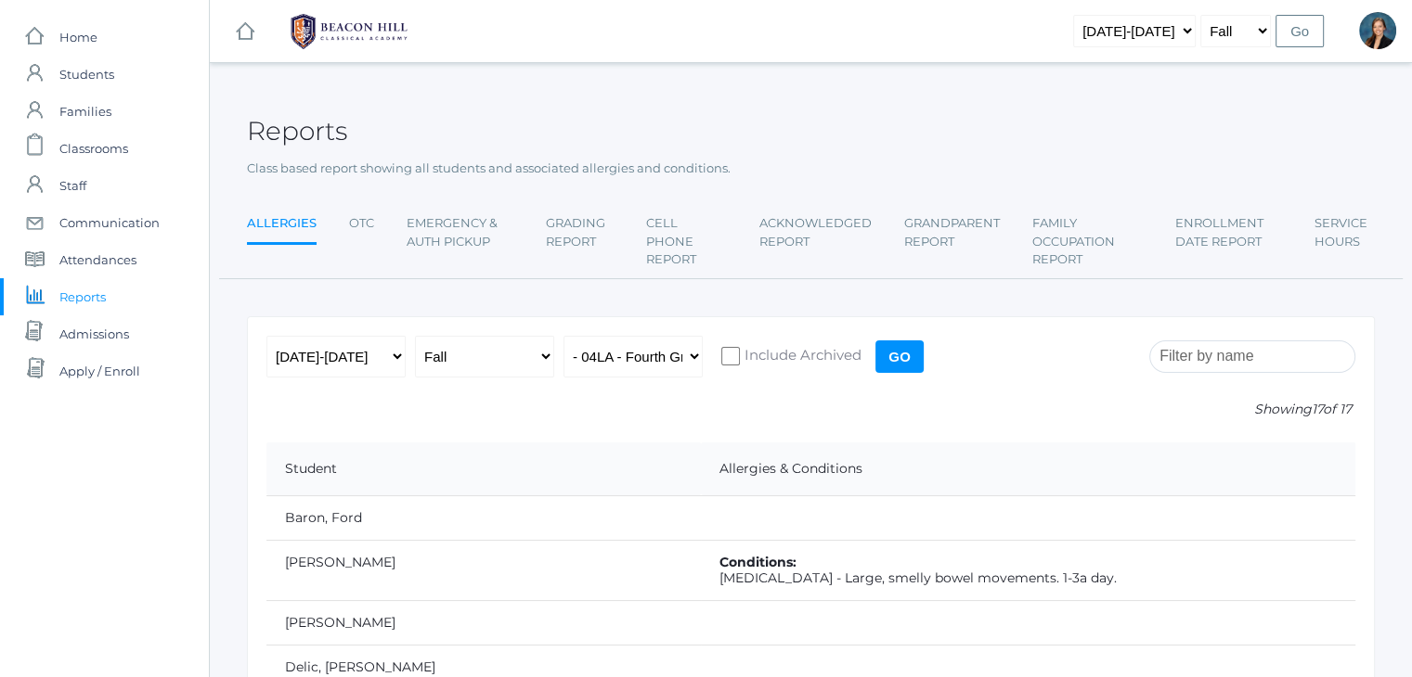
click at [895, 352] on input "Go" at bounding box center [899, 357] width 48 height 32
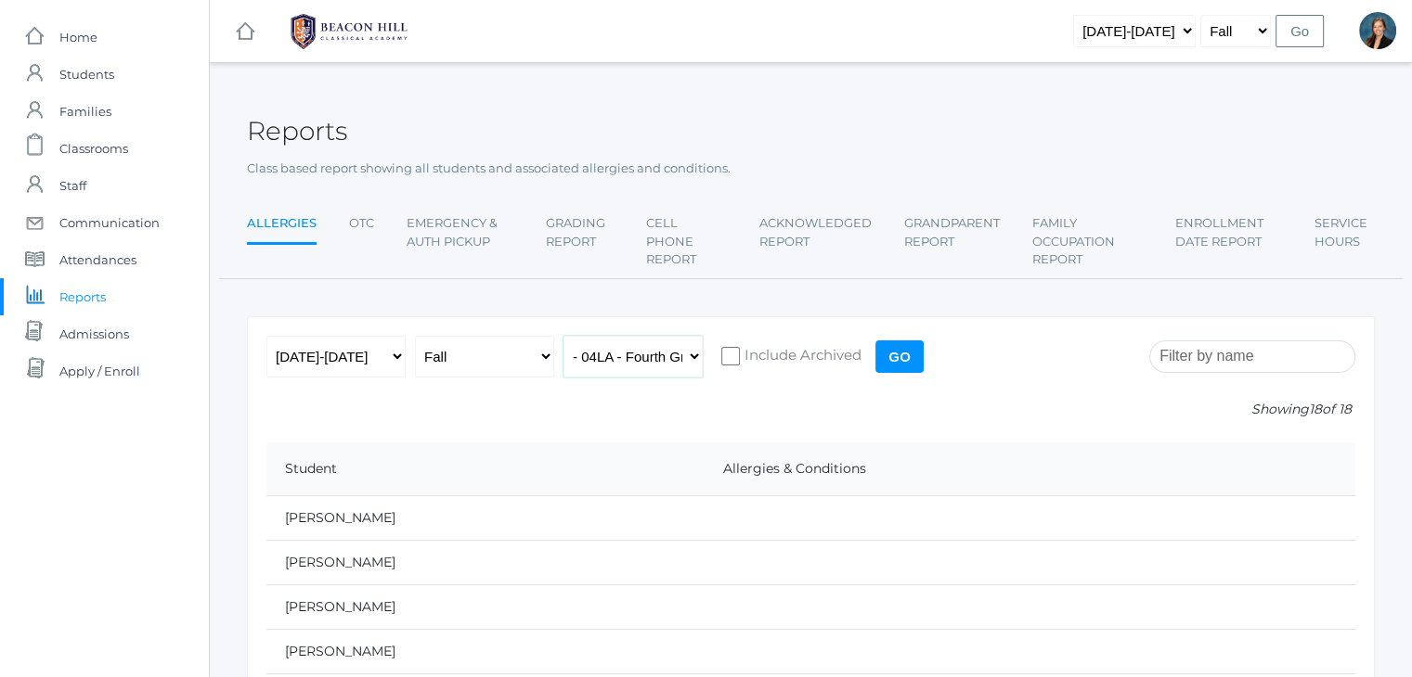
click at [635, 347] on select "All Classes Grammar - *KIND - Kindergarten AM - *KIND - Kindergarten PM - *KNDC…" at bounding box center [632, 357] width 139 height 42
click at [1176, 104] on div "Reports" at bounding box center [811, 120] width 1128 height 69
click at [646, 353] on select "All Classes Grammar - *KIND - Kindergarten AM - *KIND - Kindergarten PM - *KNDC…" at bounding box center [632, 357] width 139 height 42
select select "1957"
click at [563, 336] on select "All Classes Grammar - *KIND - Kindergarten AM - *KIND - Kindergarten PM - *KNDC…" at bounding box center [632, 357] width 139 height 42
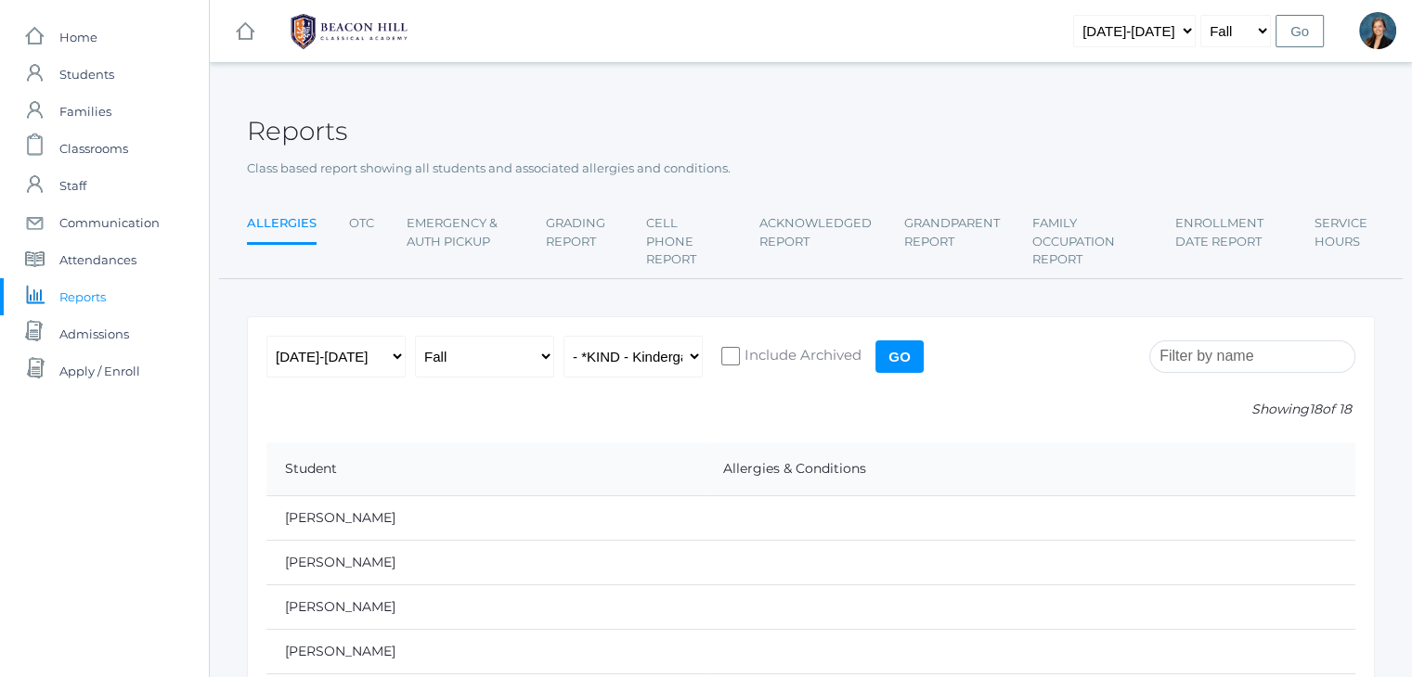
click at [899, 348] on input "Go" at bounding box center [899, 357] width 48 height 32
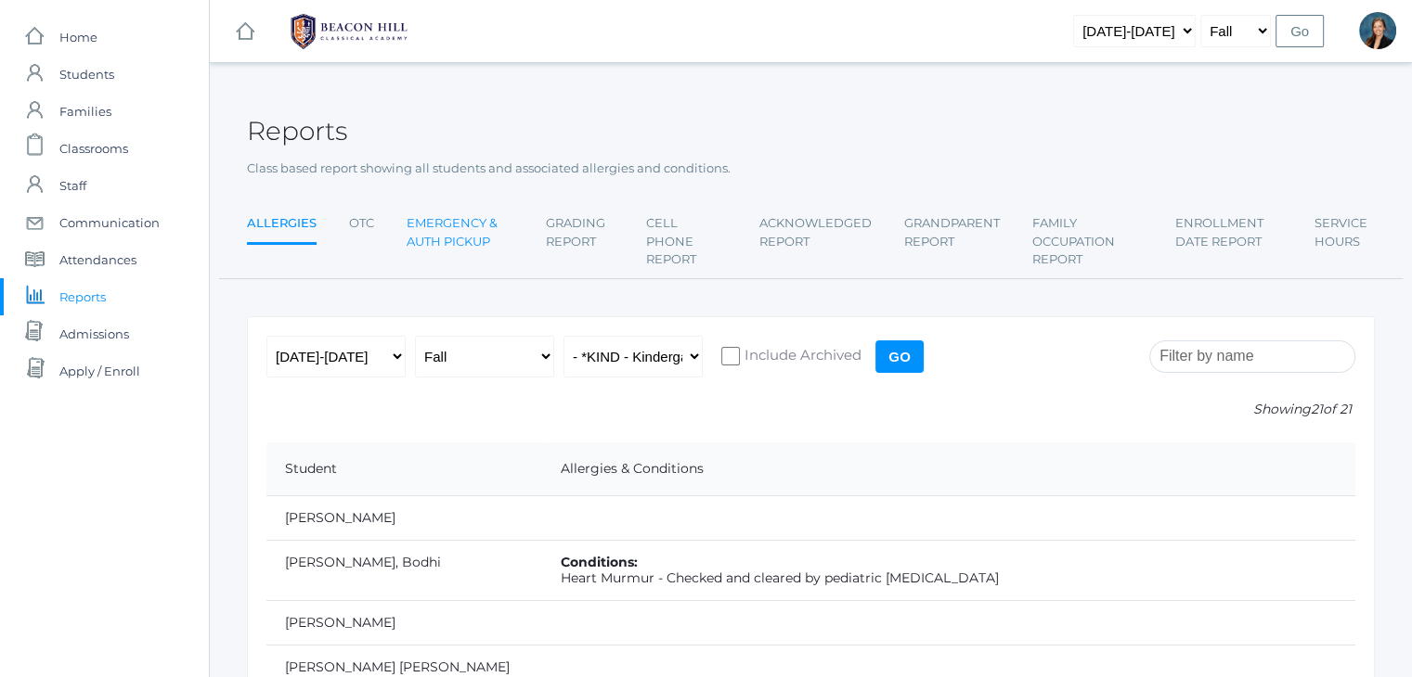
click at [410, 245] on link "Emergency & Auth Pickup" at bounding box center [459, 232] width 107 height 55
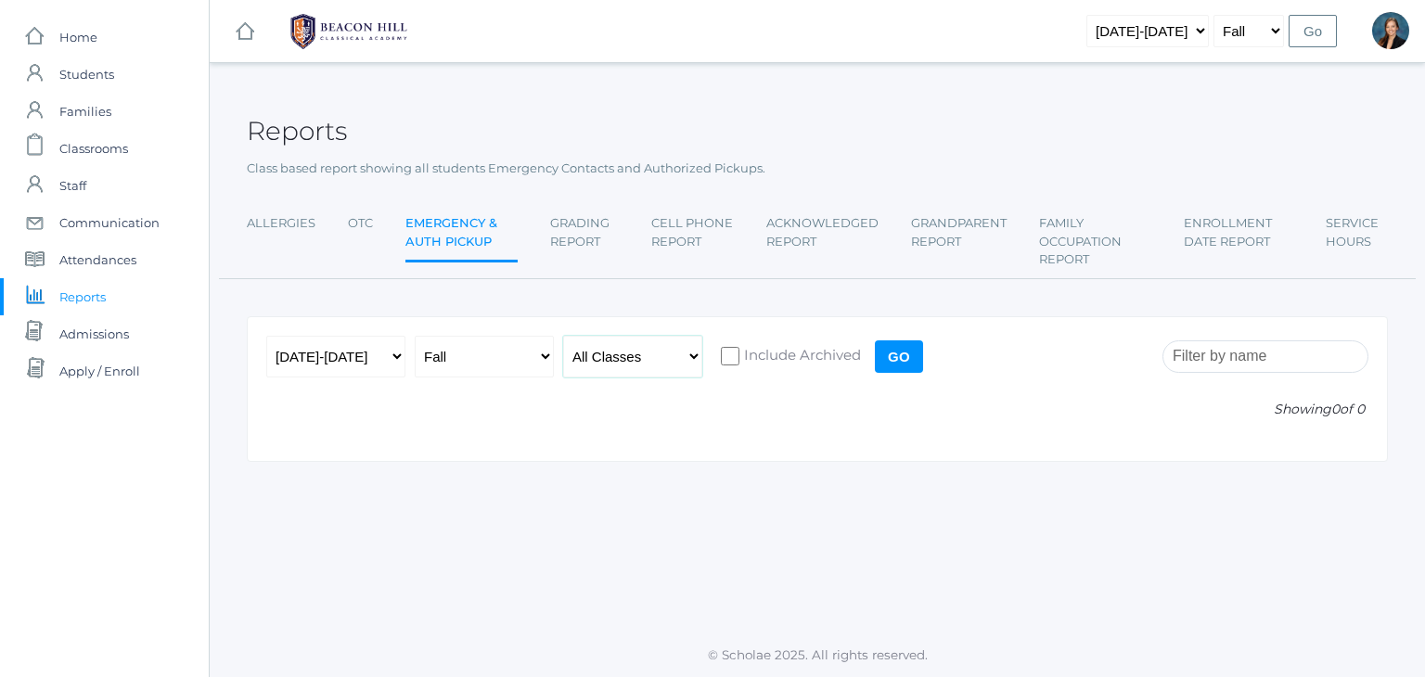
click at [617, 352] on select "All Classes Grammar - *KIND - Kindergarten AM - *KIND - Kindergarten PM - *KNDC…" at bounding box center [632, 357] width 139 height 42
select select "1957"
click at [563, 336] on select "All Classes Grammar - *KIND - Kindergarten AM - *KIND - Kindergarten PM - *KNDC…" at bounding box center [632, 357] width 139 height 42
click at [906, 346] on input "Go" at bounding box center [899, 357] width 48 height 32
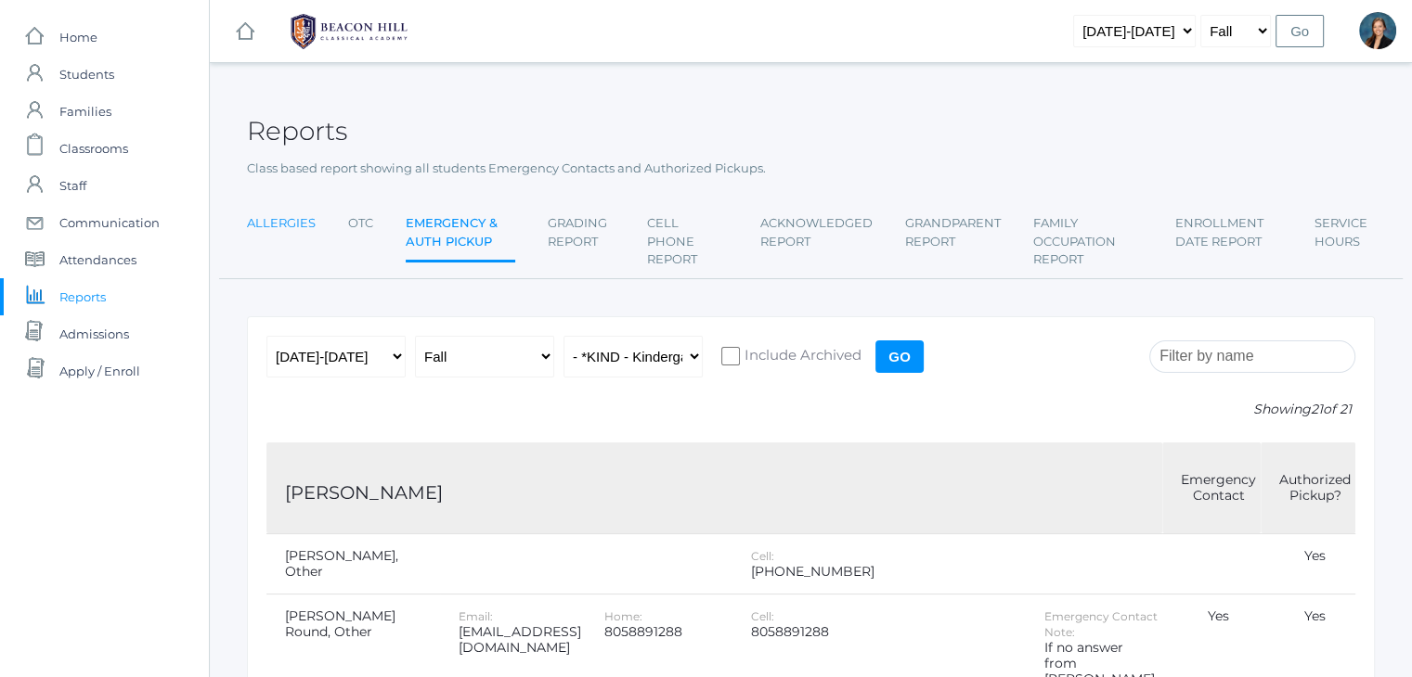
click at [277, 220] on link "Allergies" at bounding box center [281, 223] width 69 height 37
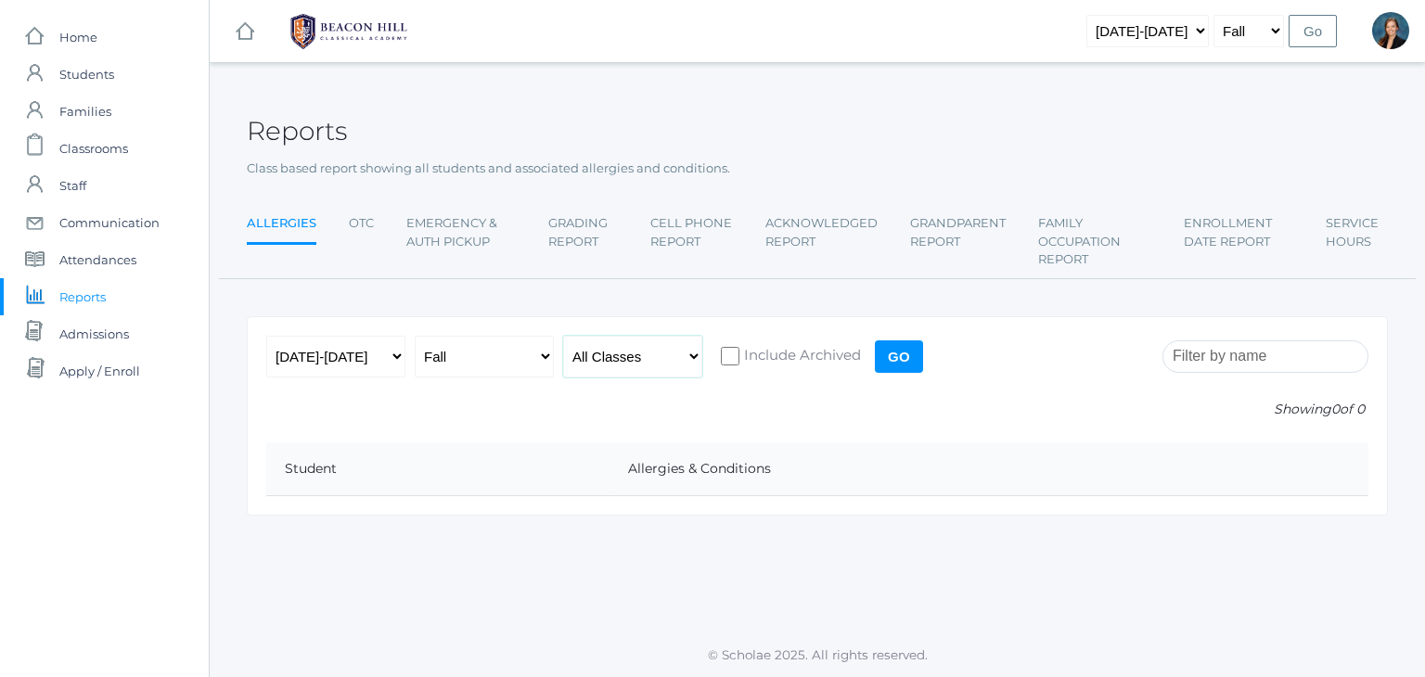
click at [653, 350] on select "All Classes Grammar - *KIND - Kindergarten AM - *KIND - Kindergarten PM - *KNDC…" at bounding box center [632, 357] width 139 height 42
select select "1957"
click at [563, 336] on select "All Classes Grammar - *KIND - Kindergarten AM - *KIND - Kindergarten PM - *KNDC…" at bounding box center [632, 357] width 139 height 42
click at [905, 354] on input "Go" at bounding box center [899, 357] width 48 height 32
